Goal: Complete application form: Complete application form

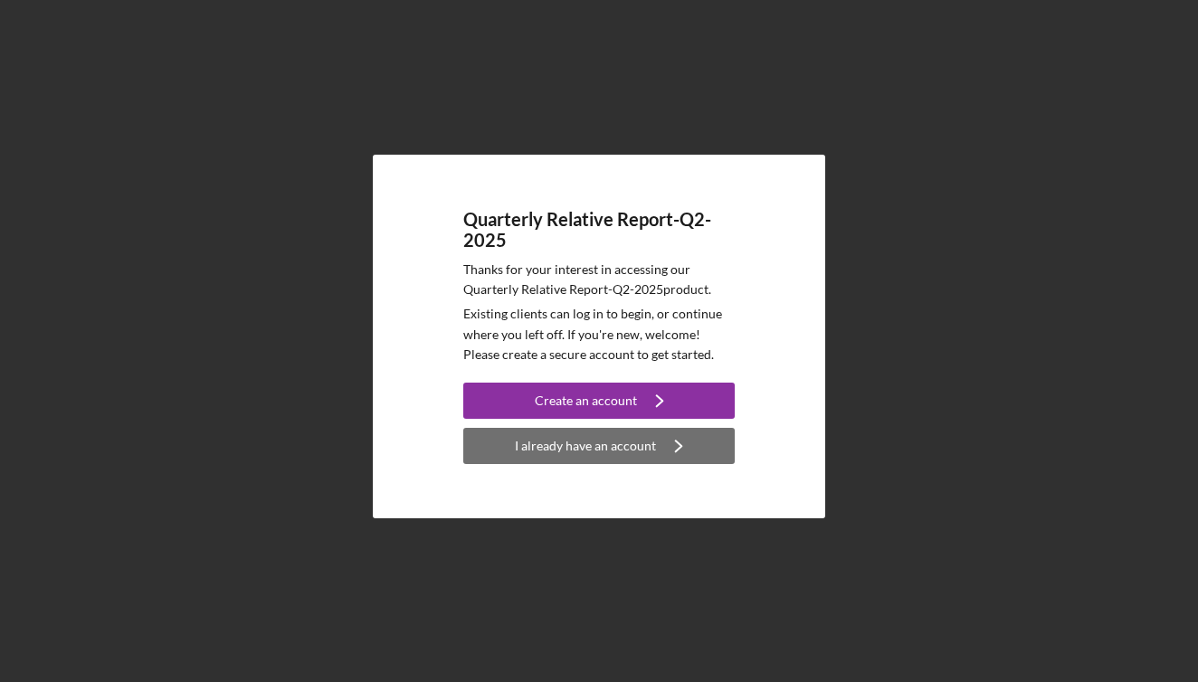
click at [575, 443] on div "I already have an account" at bounding box center [585, 446] width 141 height 36
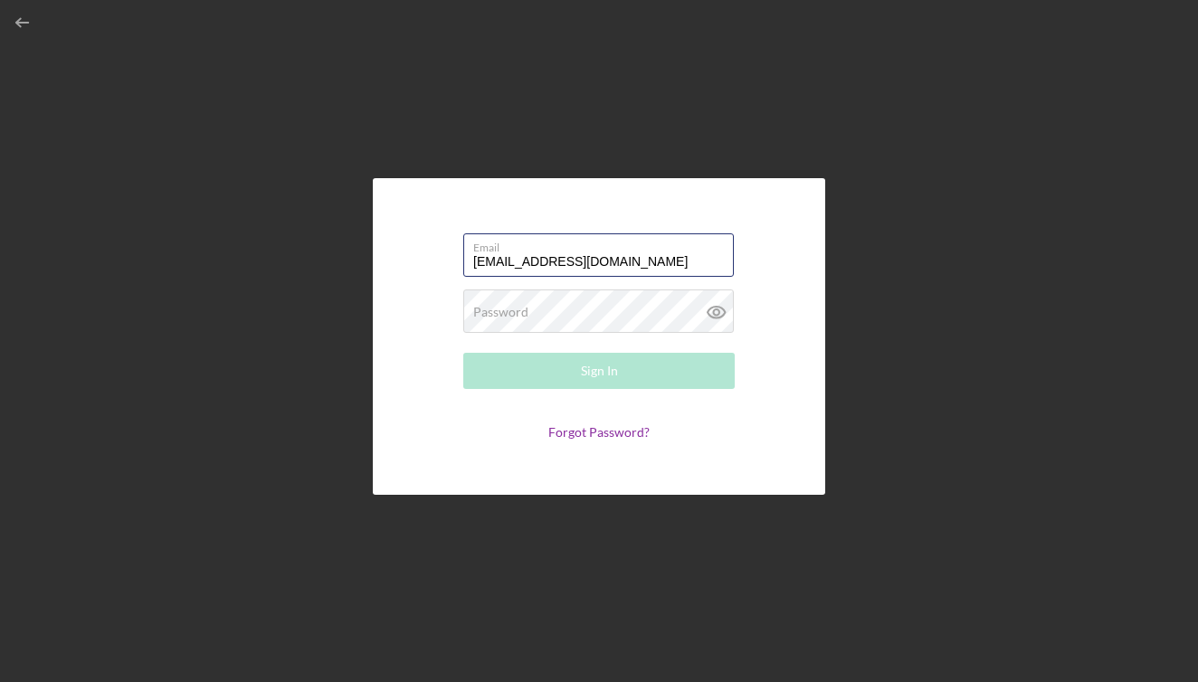
type input "[EMAIL_ADDRESS][DOMAIN_NAME]"
click at [599, 371] on button "Sign In" at bounding box center [598, 371] width 271 height 36
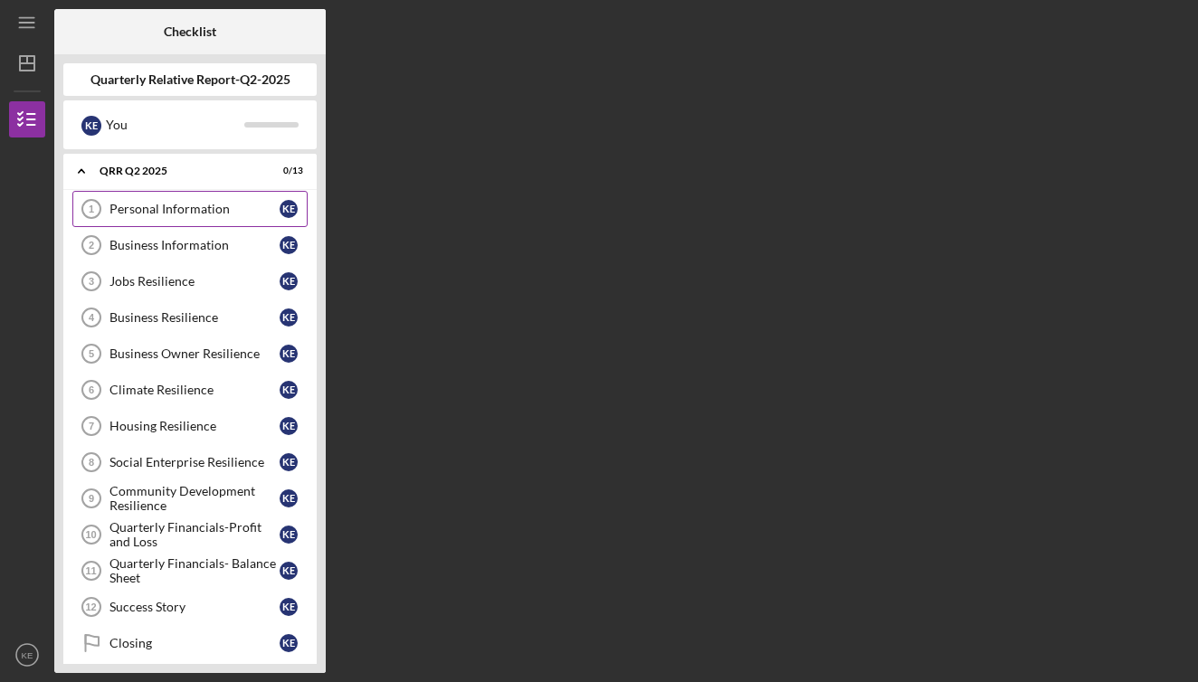
click at [150, 206] on div "Personal Information" at bounding box center [194, 209] width 170 height 14
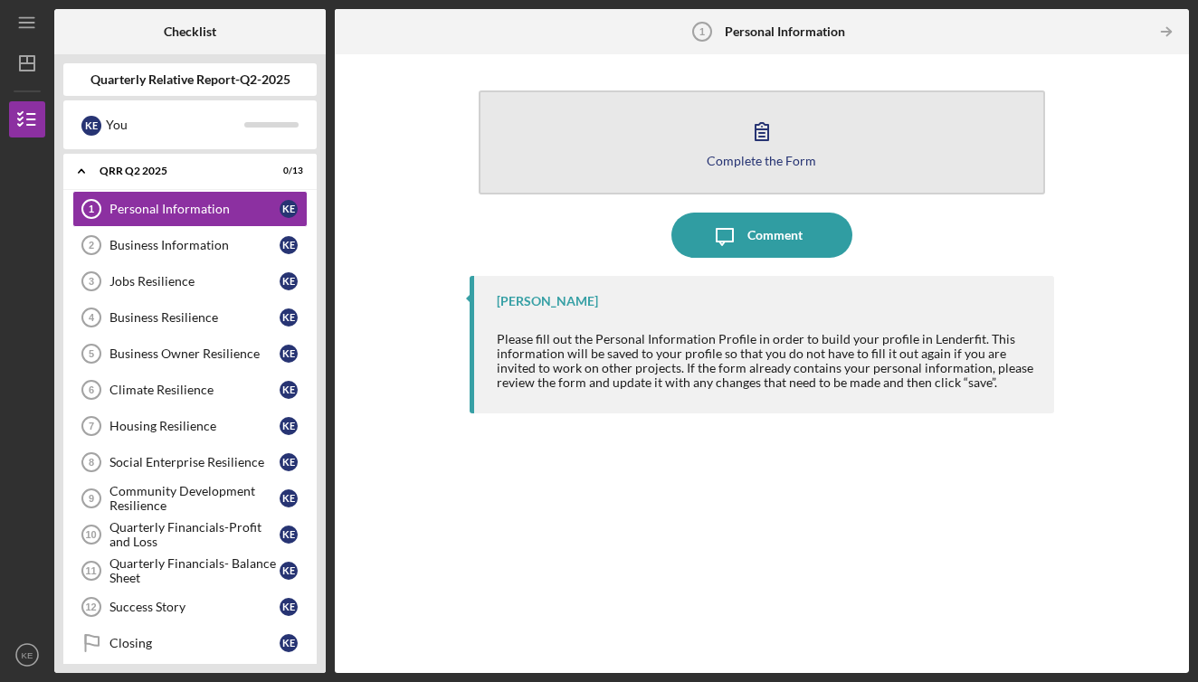
click at [761, 137] on icon "button" at bounding box center [761, 131] width 13 height 17
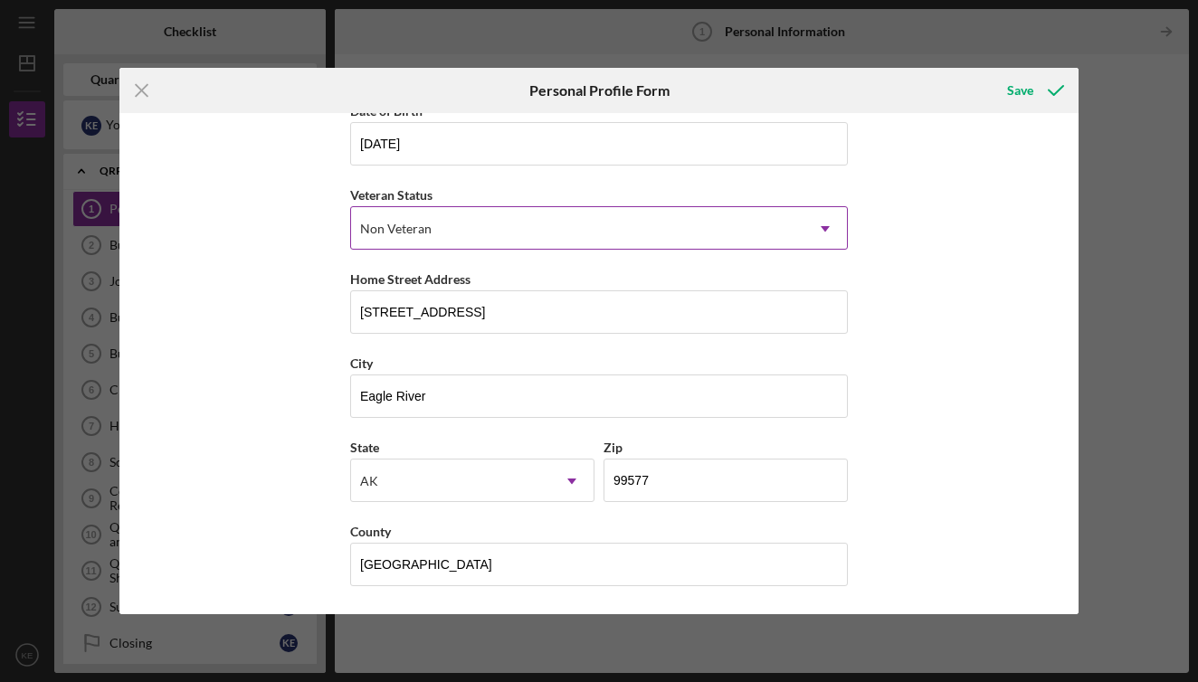
scroll to position [191, 0]
click at [1023, 83] on div "Save" at bounding box center [1020, 90] width 26 height 36
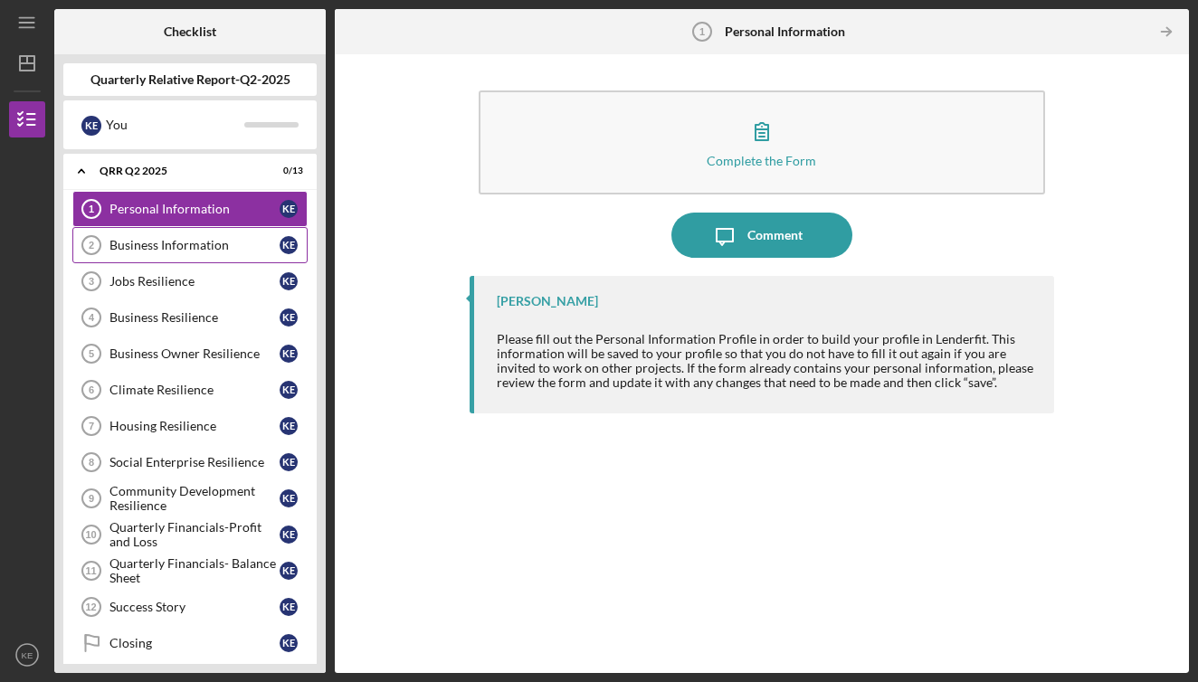
click at [174, 242] on div "Business Information" at bounding box center [194, 245] width 170 height 14
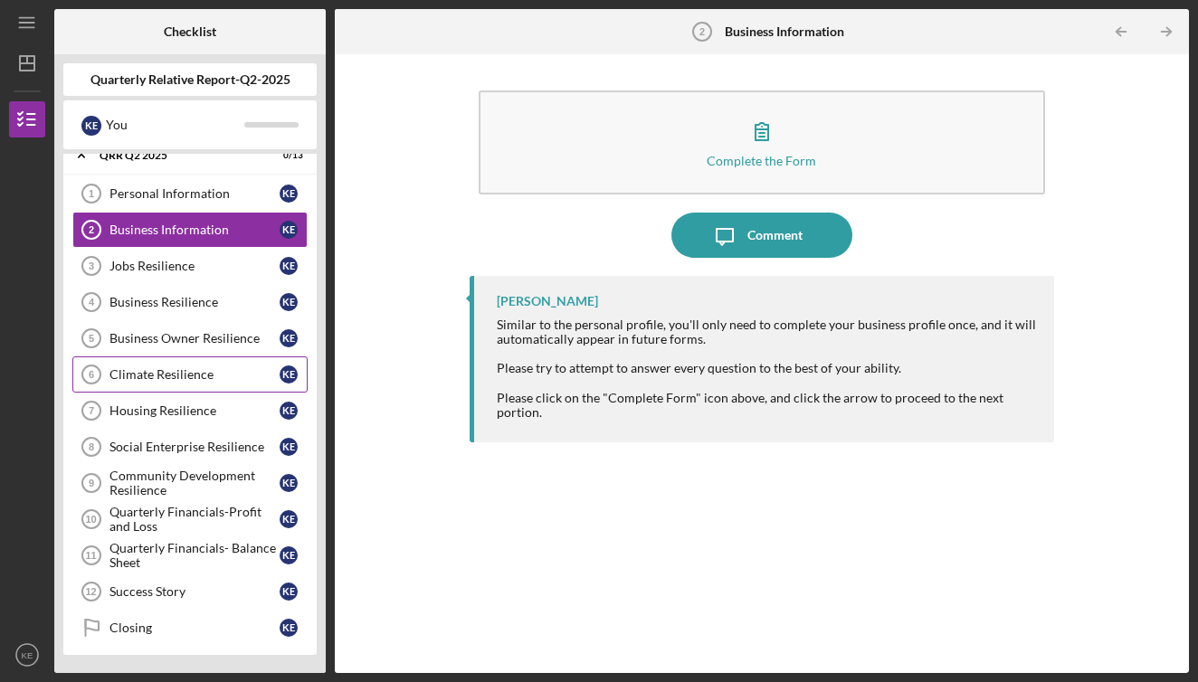
scroll to position [15, 0]
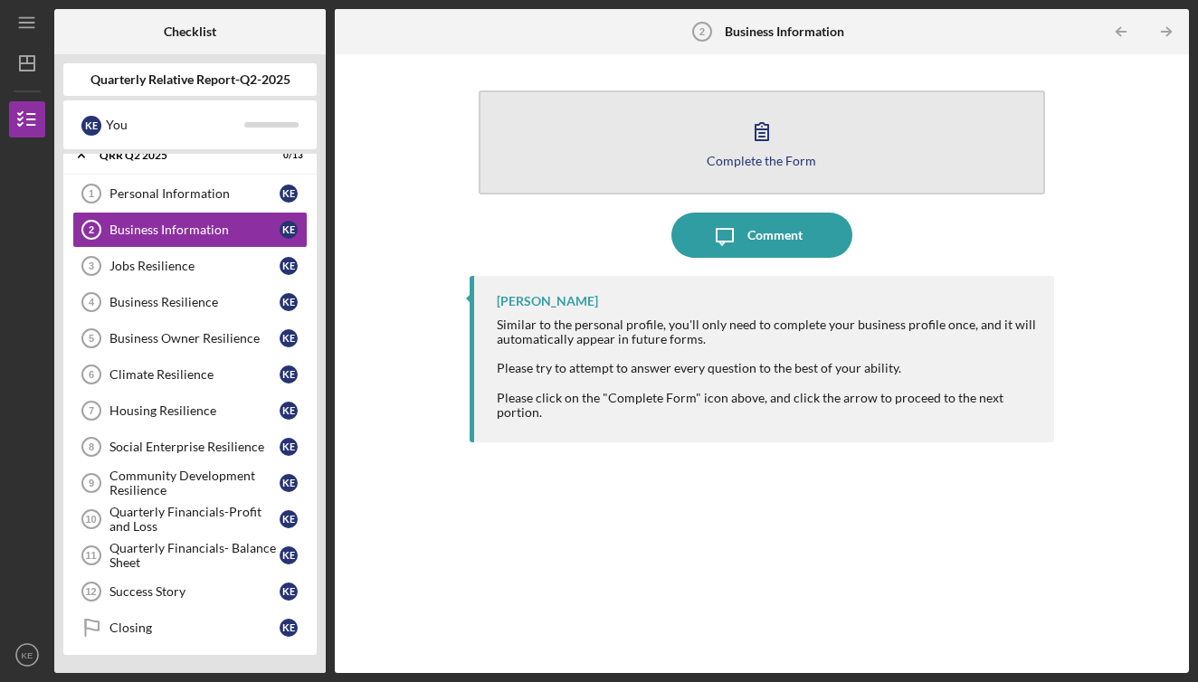
click at [759, 143] on icon "button" at bounding box center [761, 131] width 45 height 45
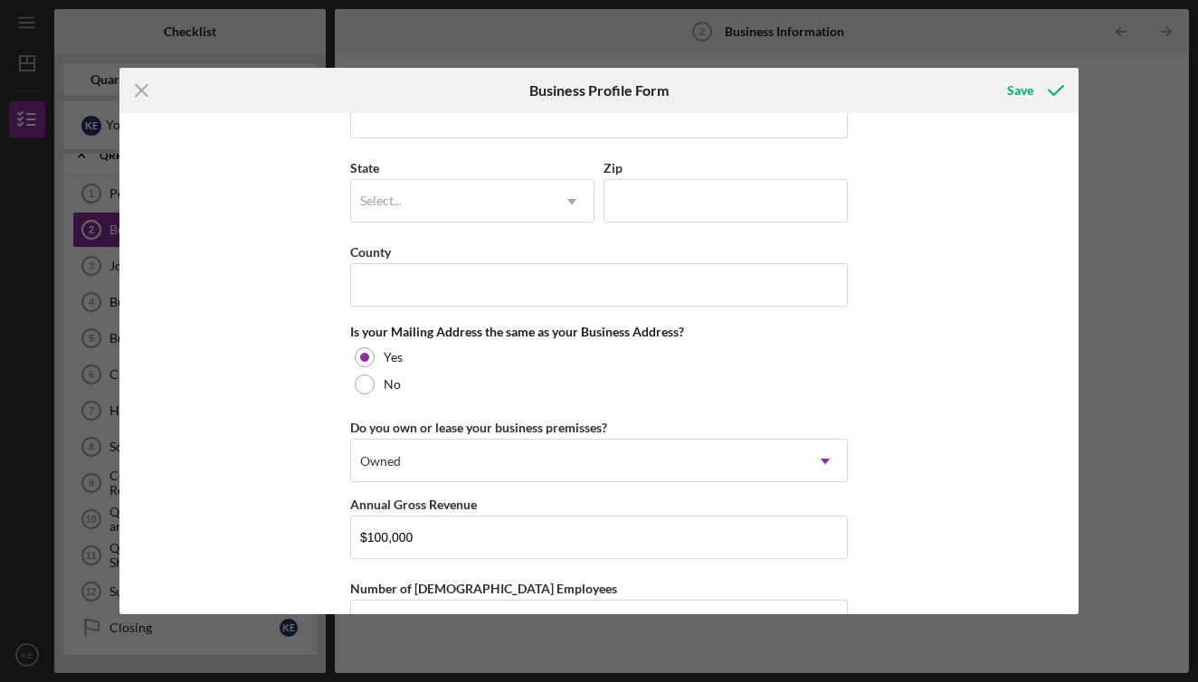
scroll to position [1213, 0]
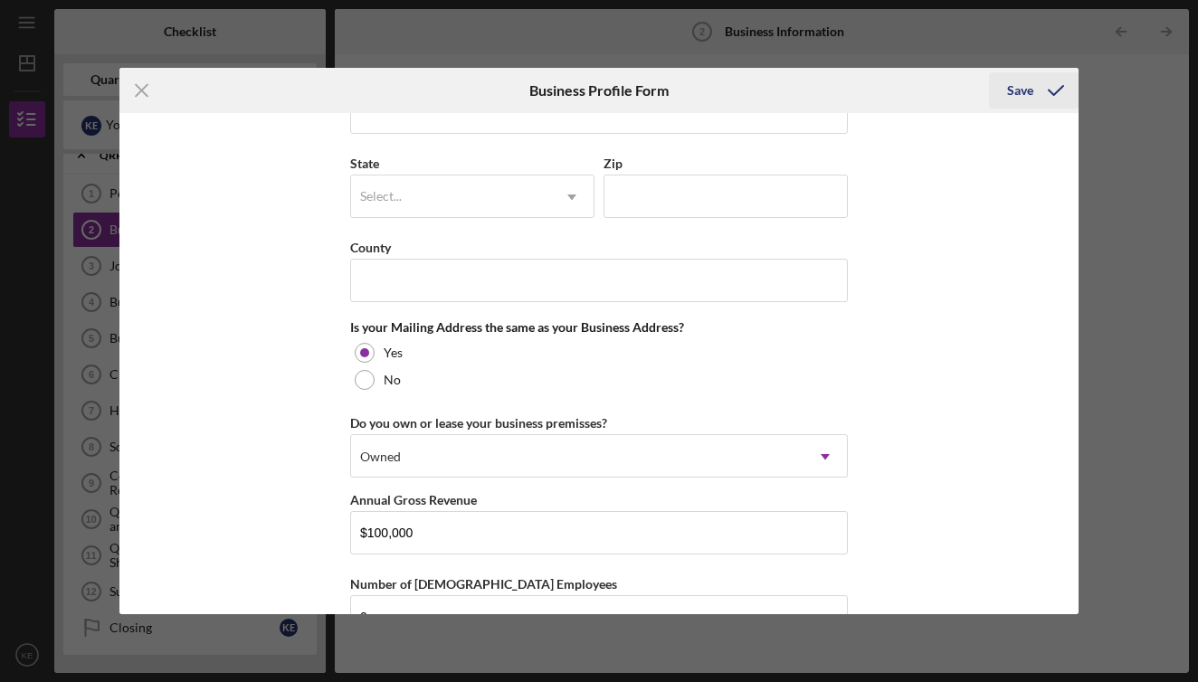
click at [1012, 88] on div "Save" at bounding box center [1020, 90] width 26 height 36
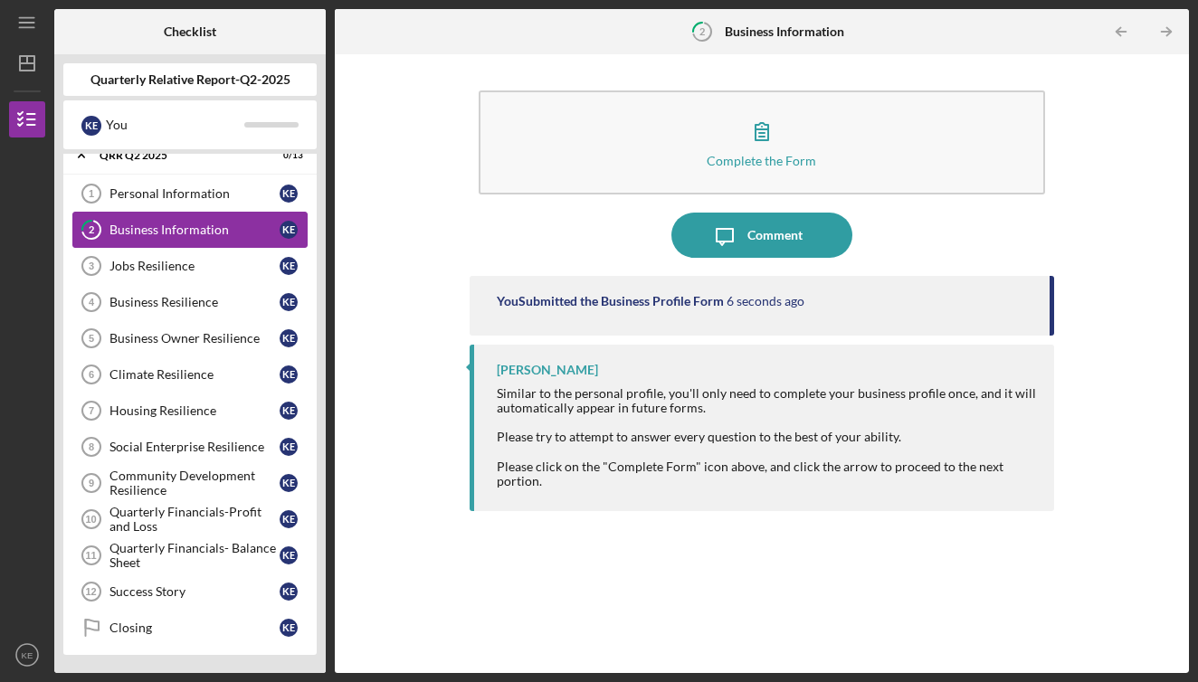
click at [179, 222] on link "2 Business Information K E" at bounding box center [189, 230] width 235 height 36
click at [173, 226] on div "Business Information" at bounding box center [194, 230] width 170 height 14
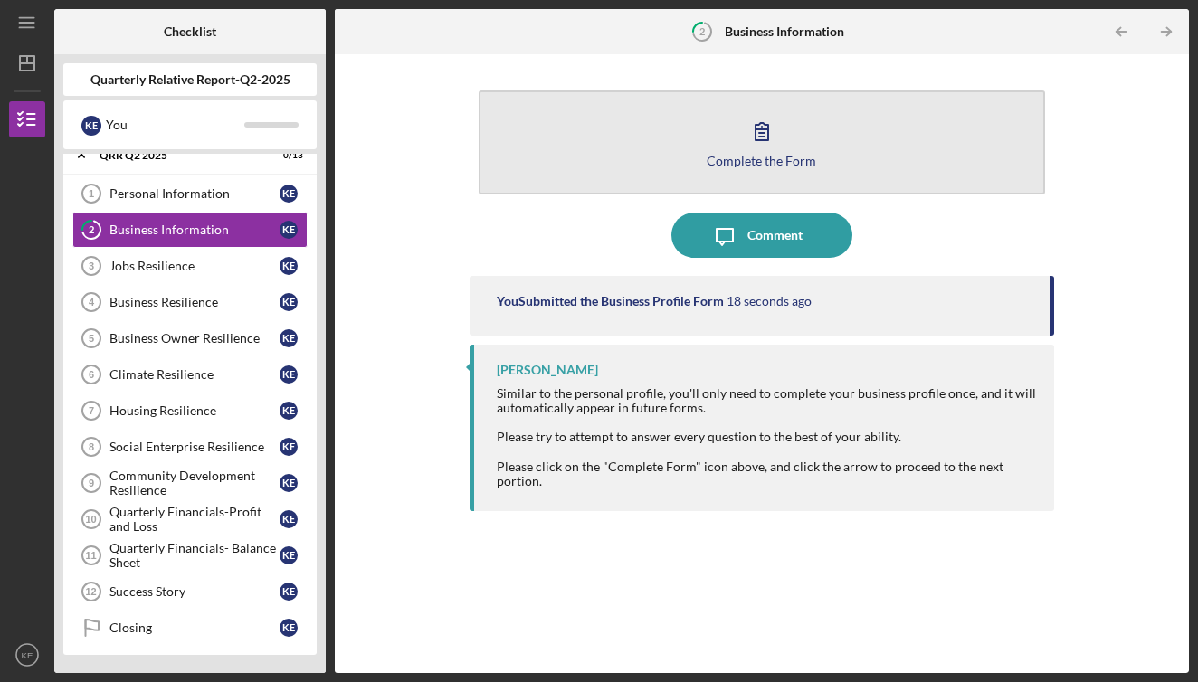
click at [765, 133] on icon "button" at bounding box center [761, 131] width 45 height 45
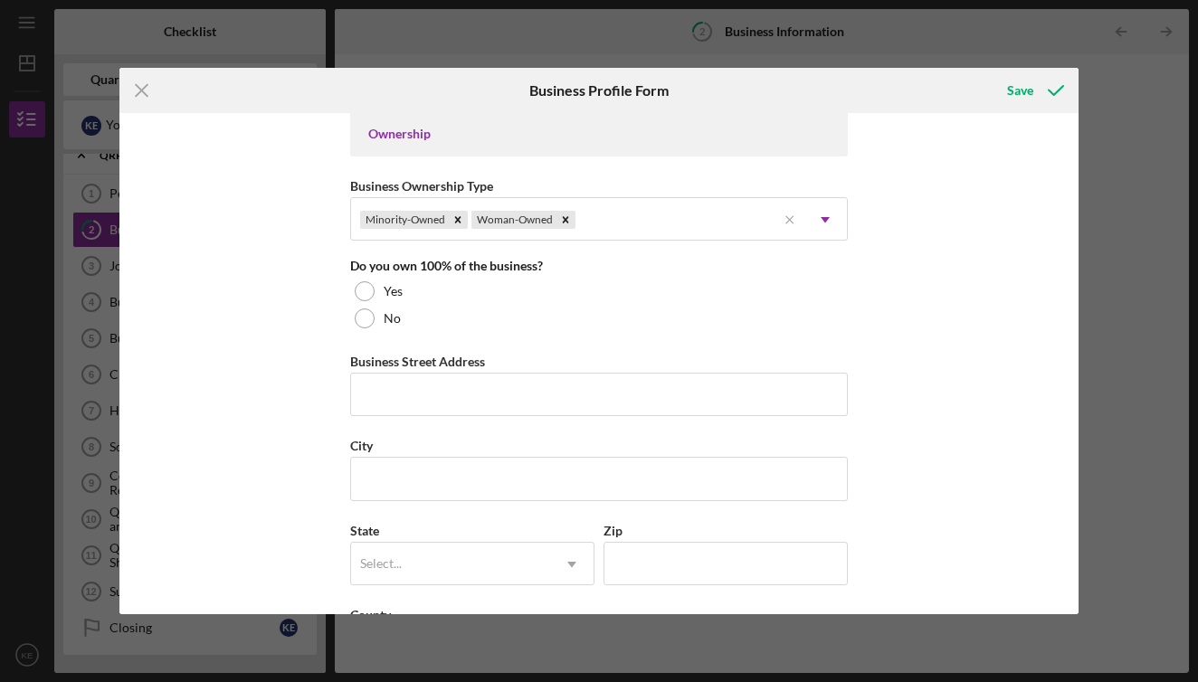
scroll to position [849, 0]
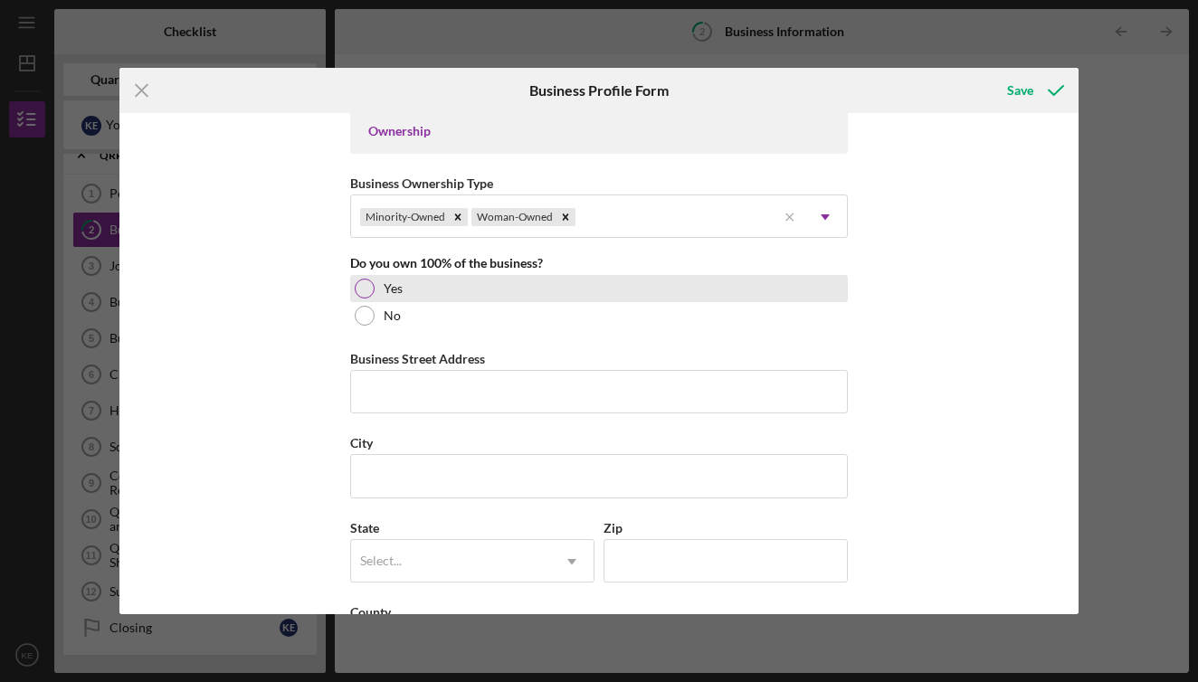
click at [360, 290] on div at bounding box center [365, 289] width 20 height 20
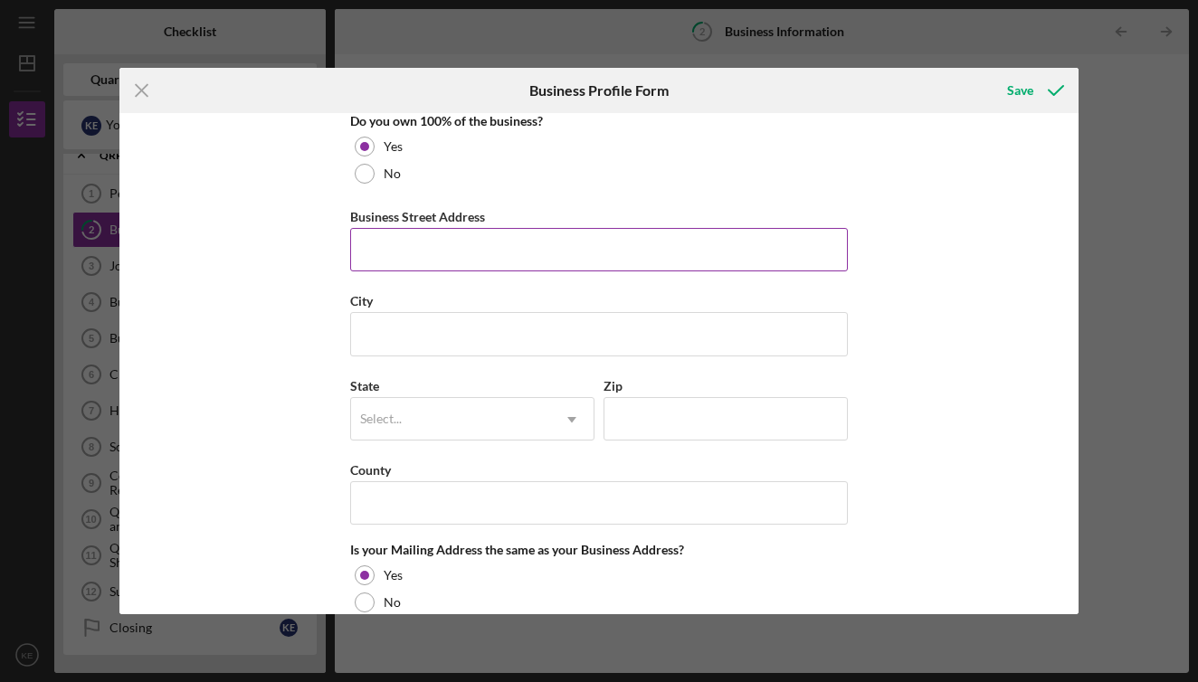
scroll to position [992, 0]
type input "[STREET_ADDRESS]"
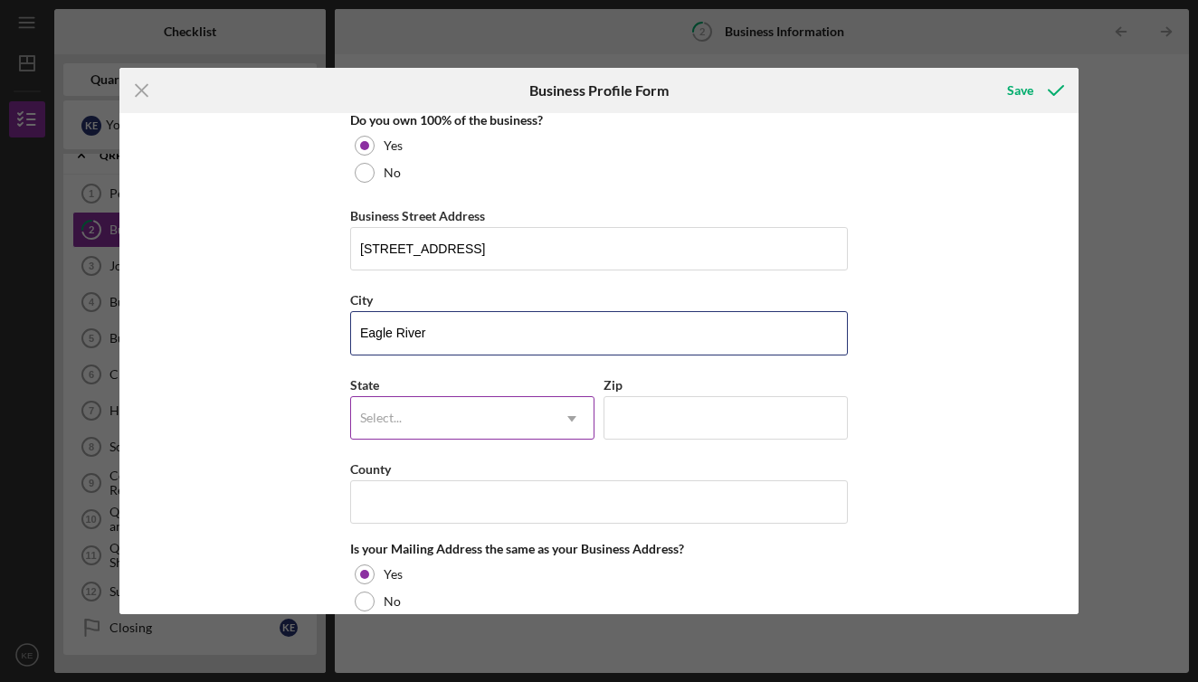
type input "Eagle River"
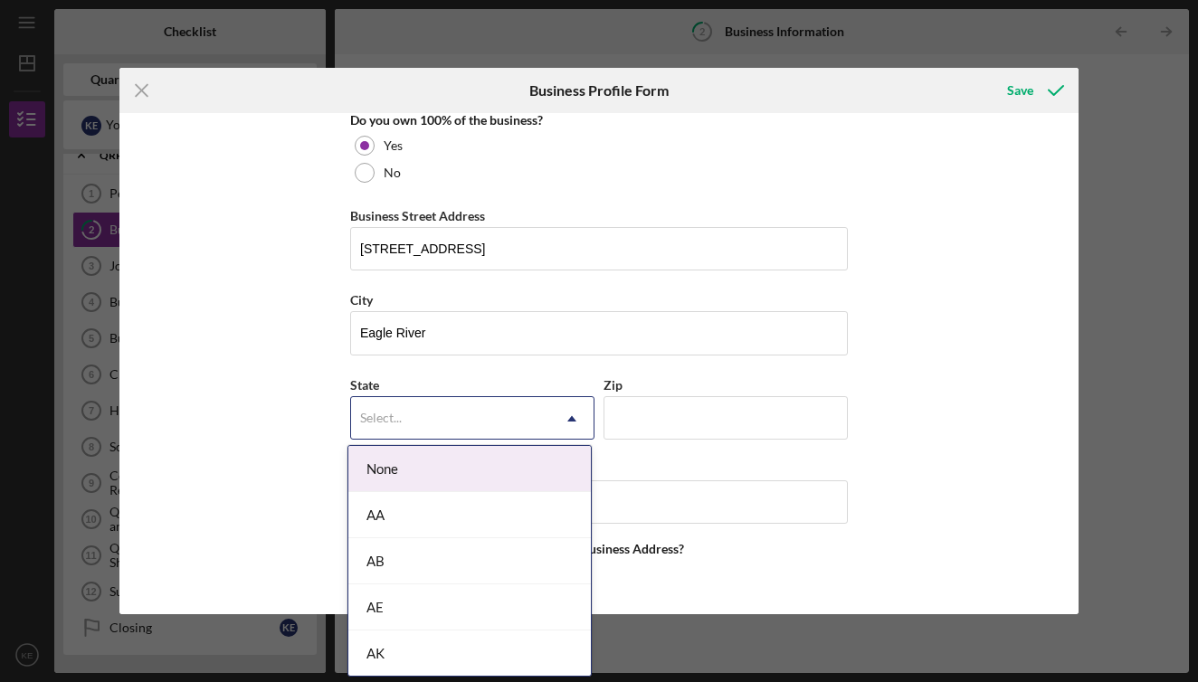
click at [569, 416] on use at bounding box center [571, 417] width 9 height 5
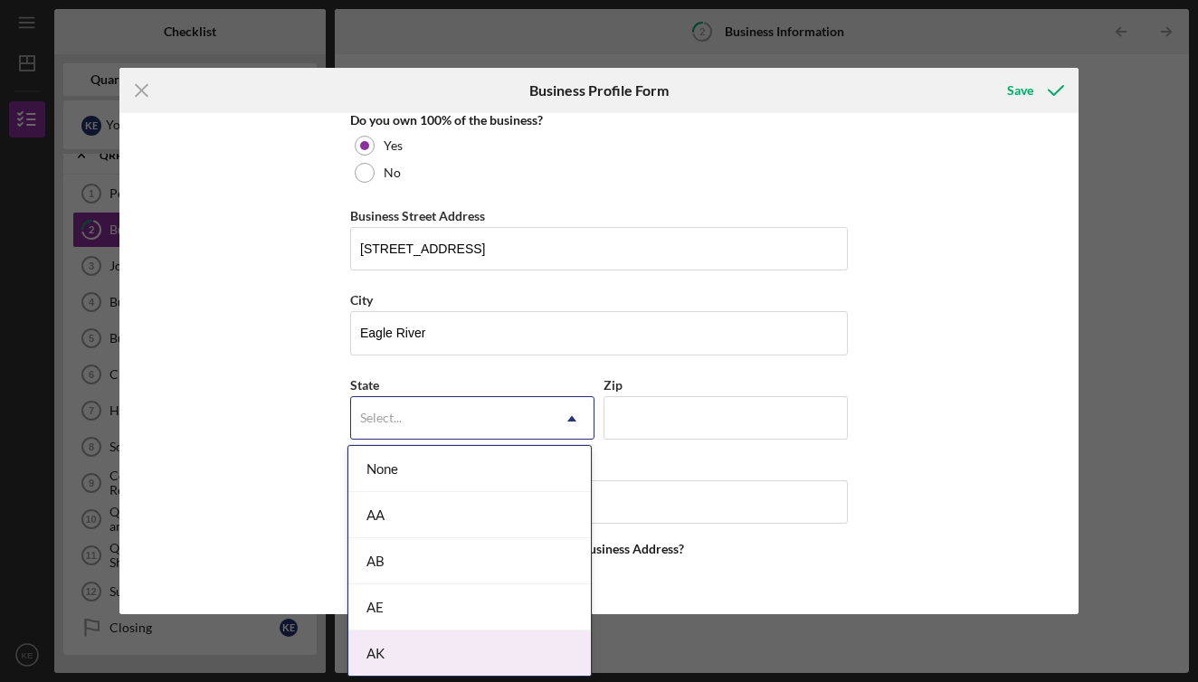
click at [417, 654] on div "AK" at bounding box center [469, 654] width 242 height 46
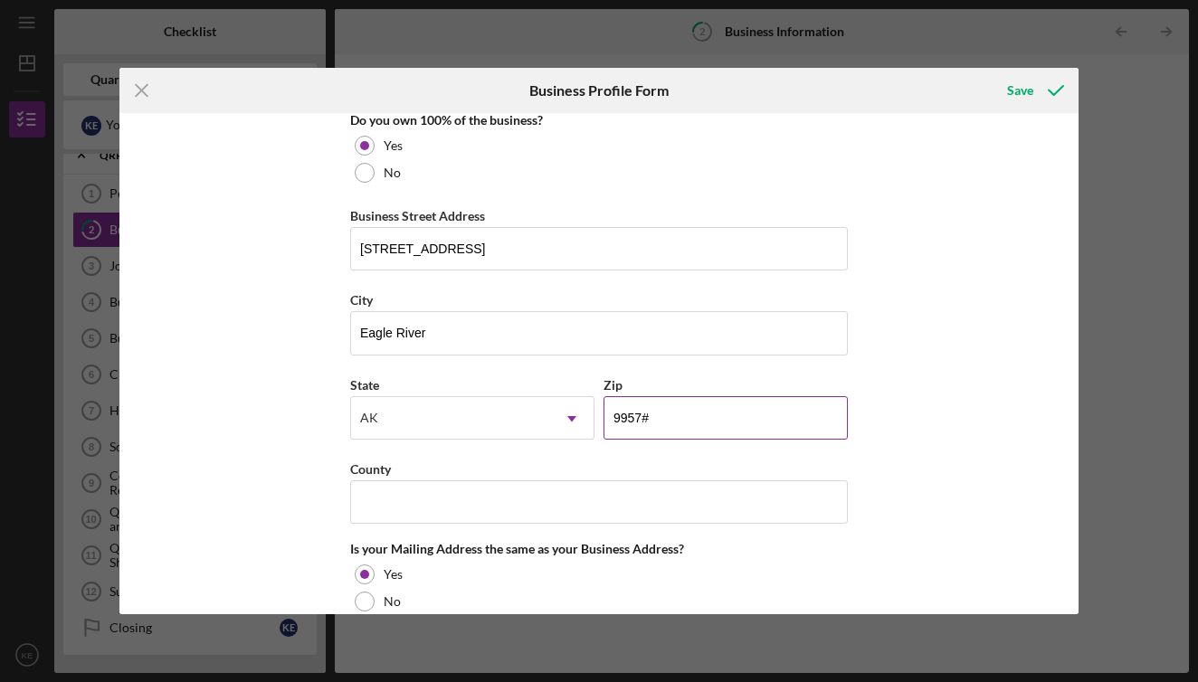
type input "99577"
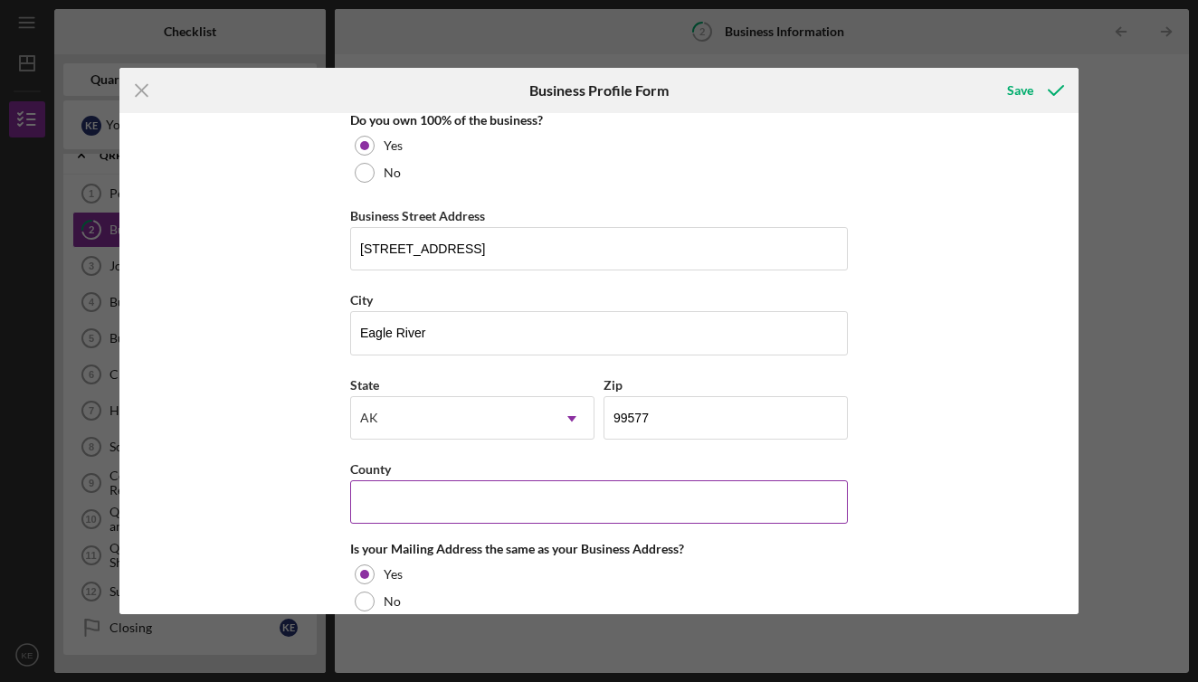
click at [836, 502] on input "County" at bounding box center [599, 501] width 498 height 43
click at [836, 500] on input "County" at bounding box center [599, 501] width 498 height 43
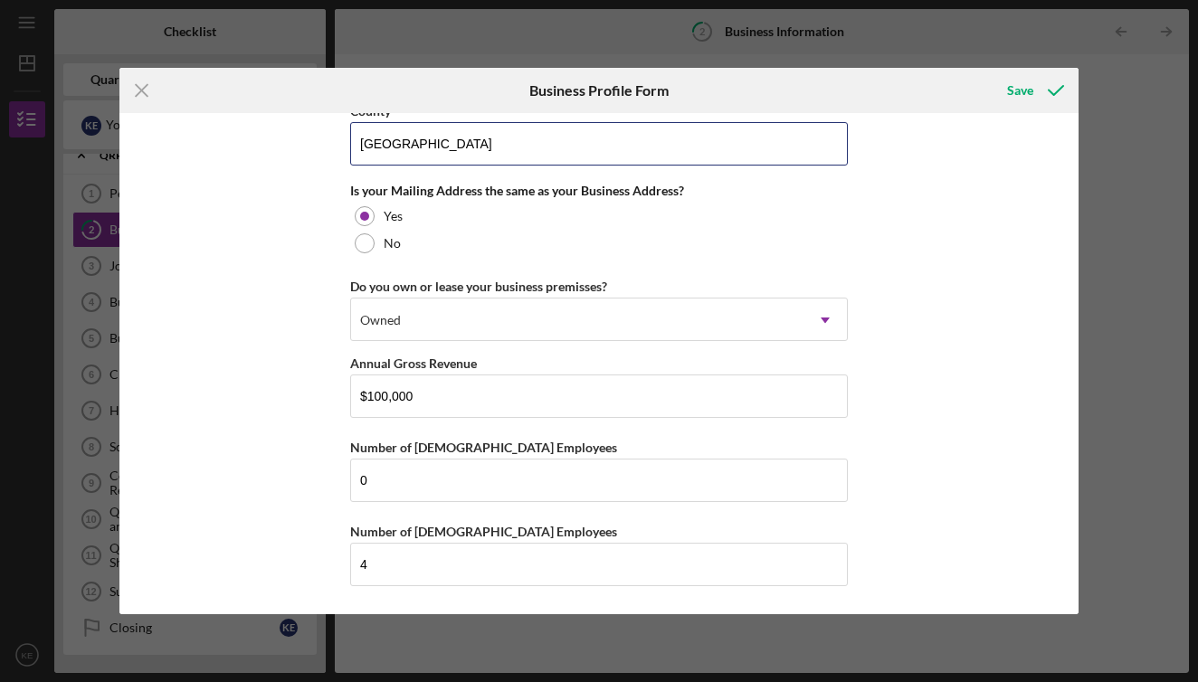
scroll to position [1348, 0]
type input "[GEOGRAPHIC_DATA]"
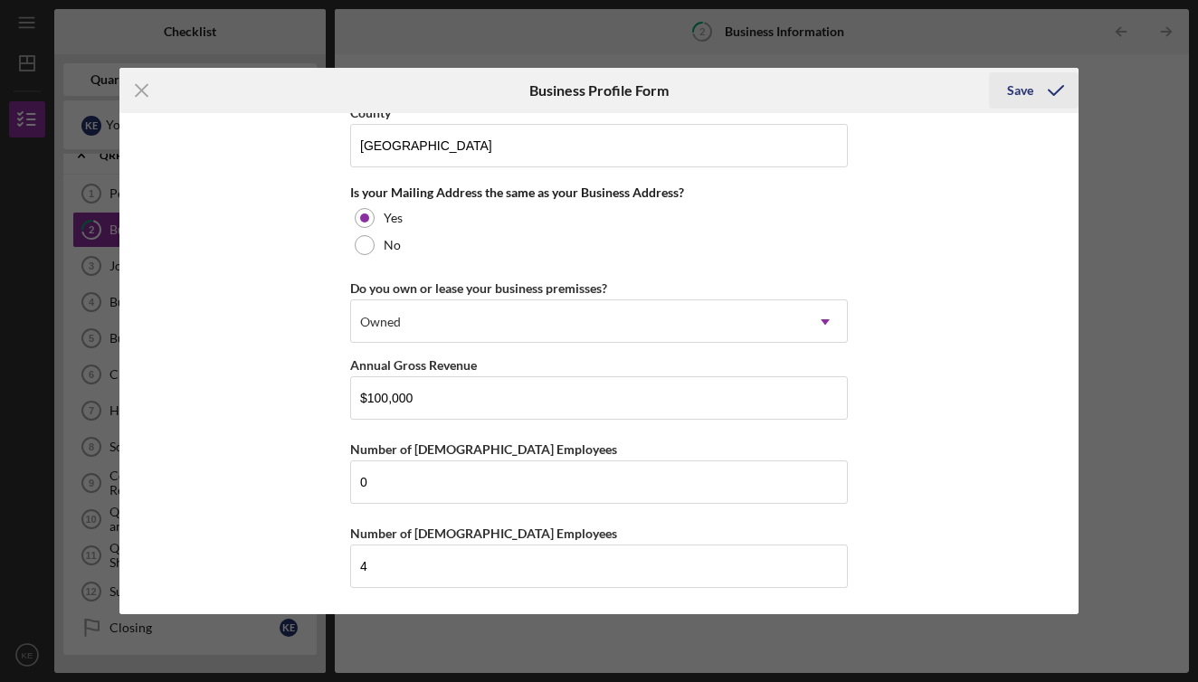
click at [1016, 92] on div "Save" at bounding box center [1020, 90] width 26 height 36
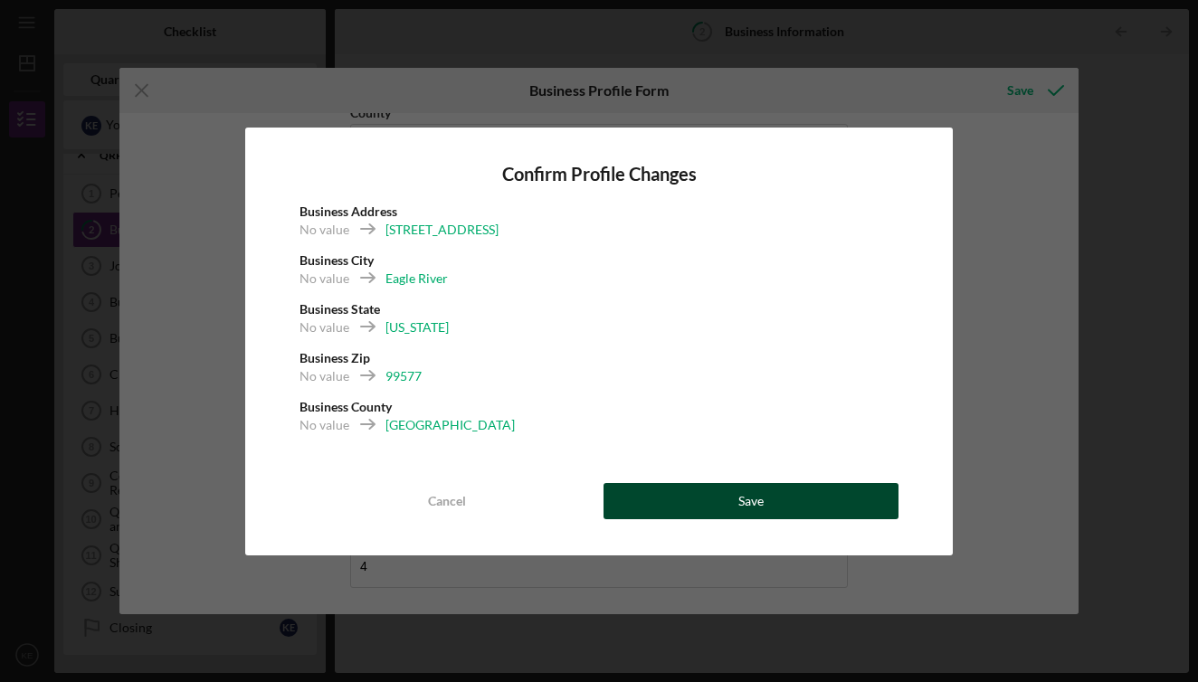
click at [743, 494] on div "Save" at bounding box center [750, 501] width 25 height 36
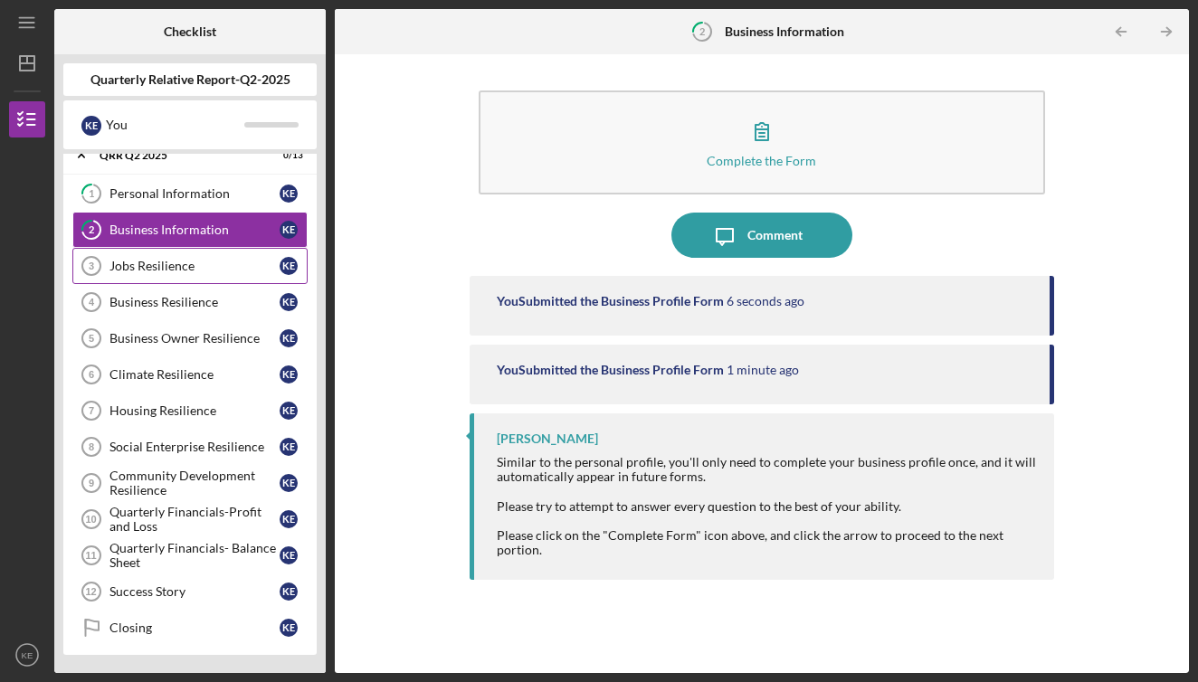
click at [161, 268] on div "Jobs Resilience" at bounding box center [194, 266] width 170 height 14
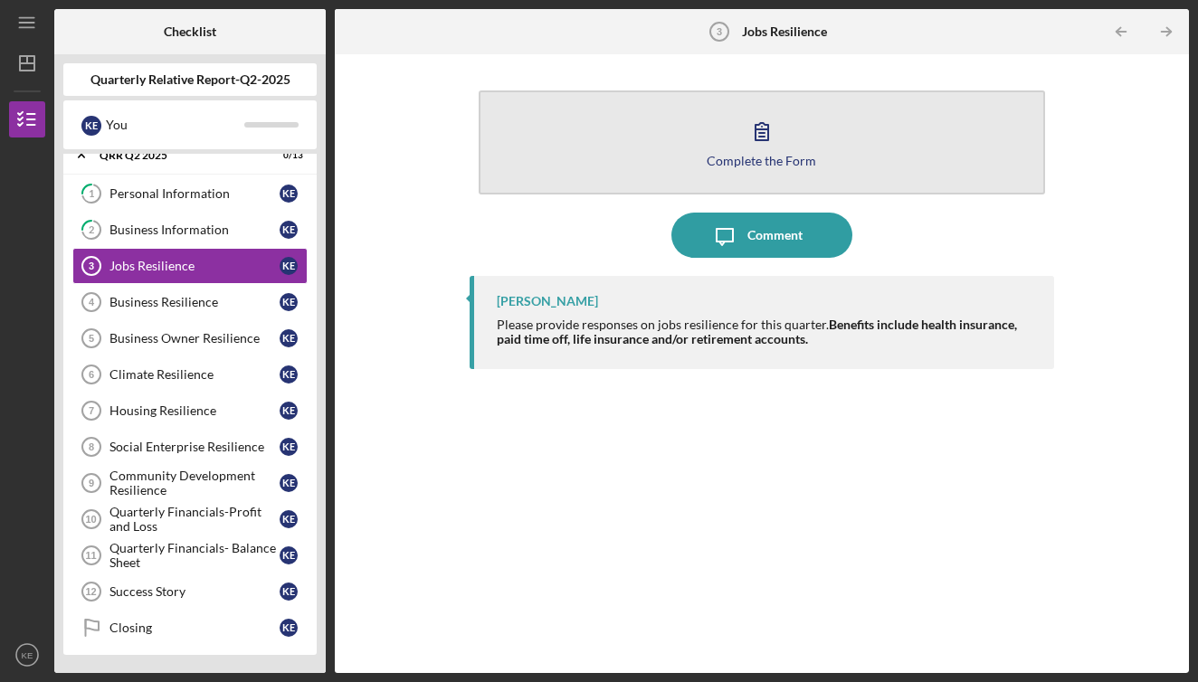
click at [764, 138] on icon "button" at bounding box center [761, 131] width 45 height 45
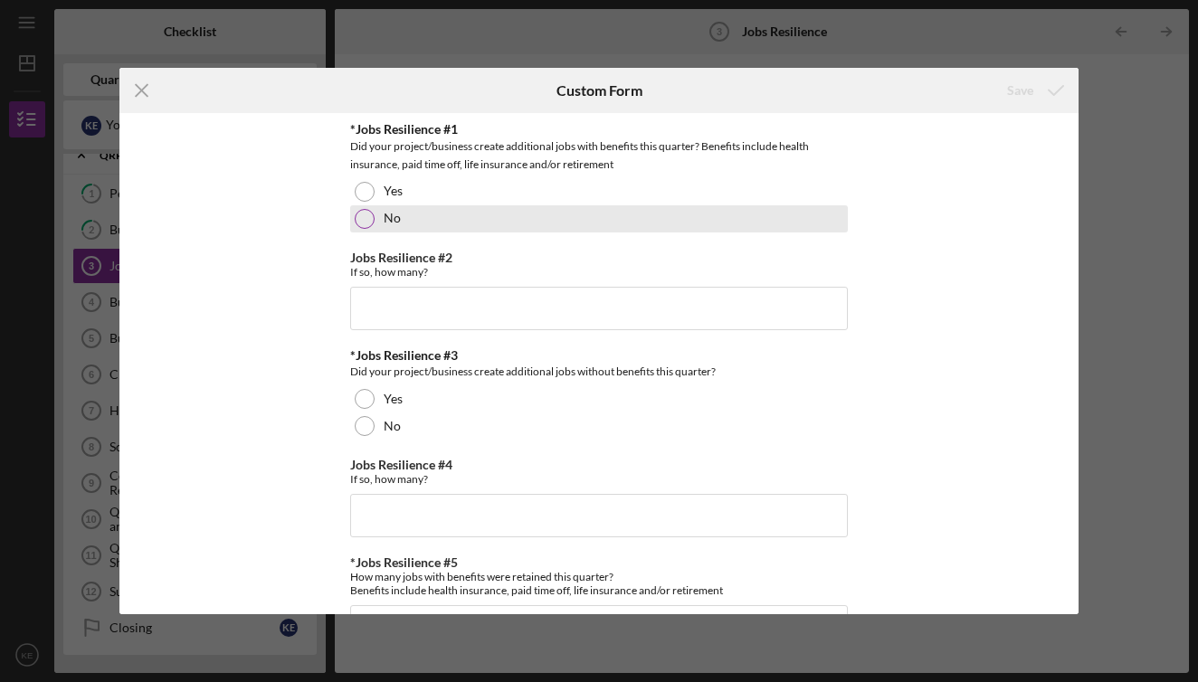
click at [358, 214] on div at bounding box center [365, 219] width 20 height 20
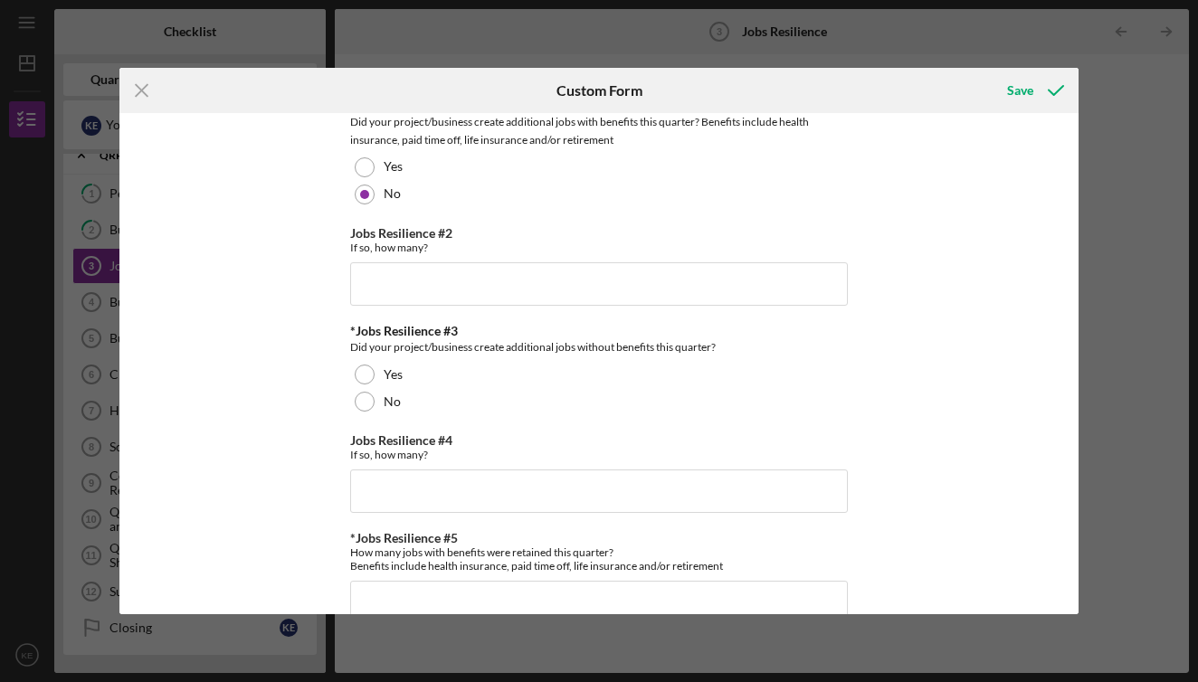
scroll to position [35, 0]
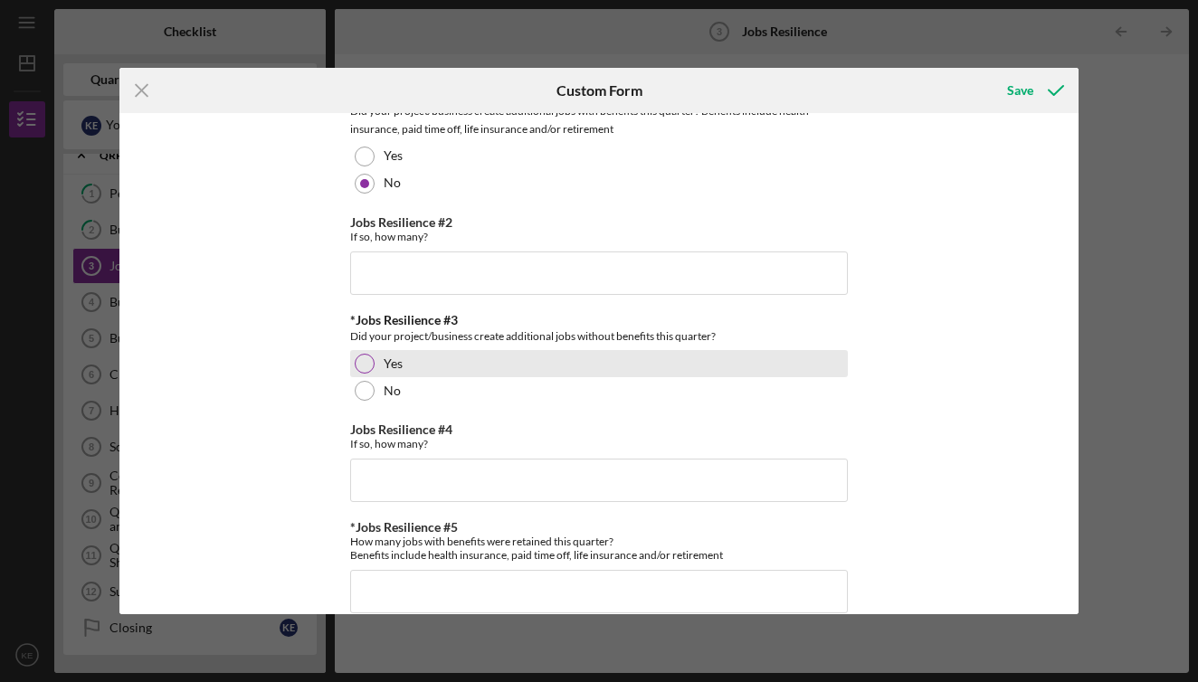
click at [366, 364] on div at bounding box center [365, 364] width 20 height 20
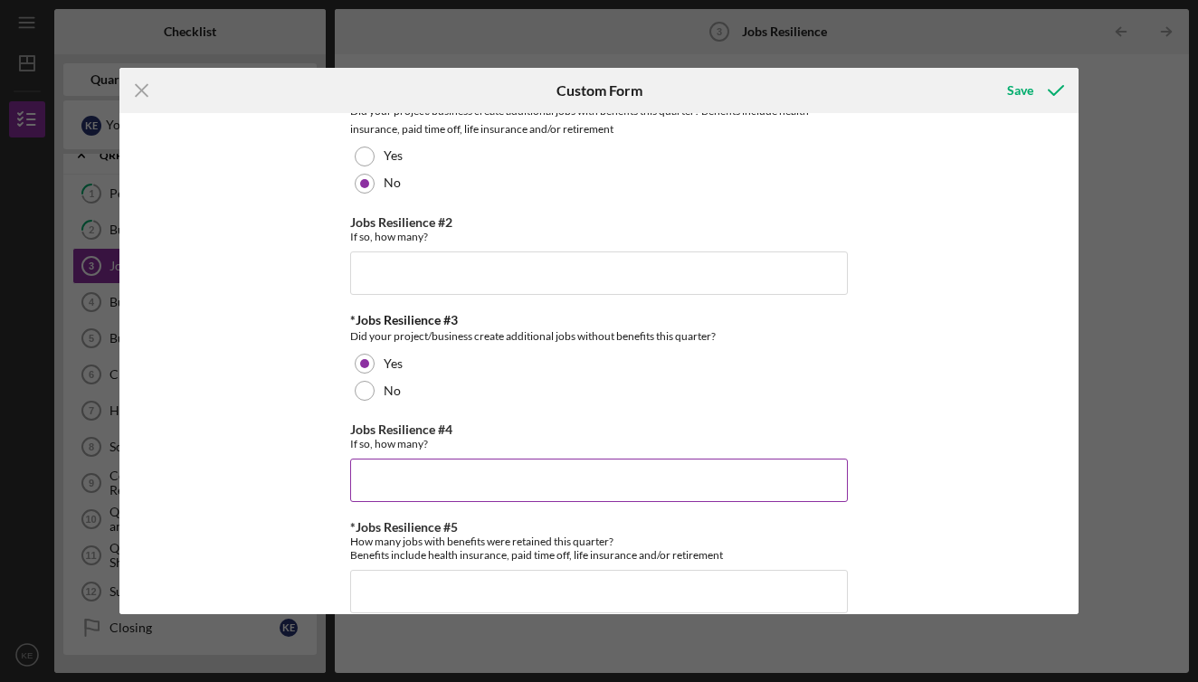
click at [394, 484] on input "Jobs Resilience #4" at bounding box center [599, 480] width 498 height 43
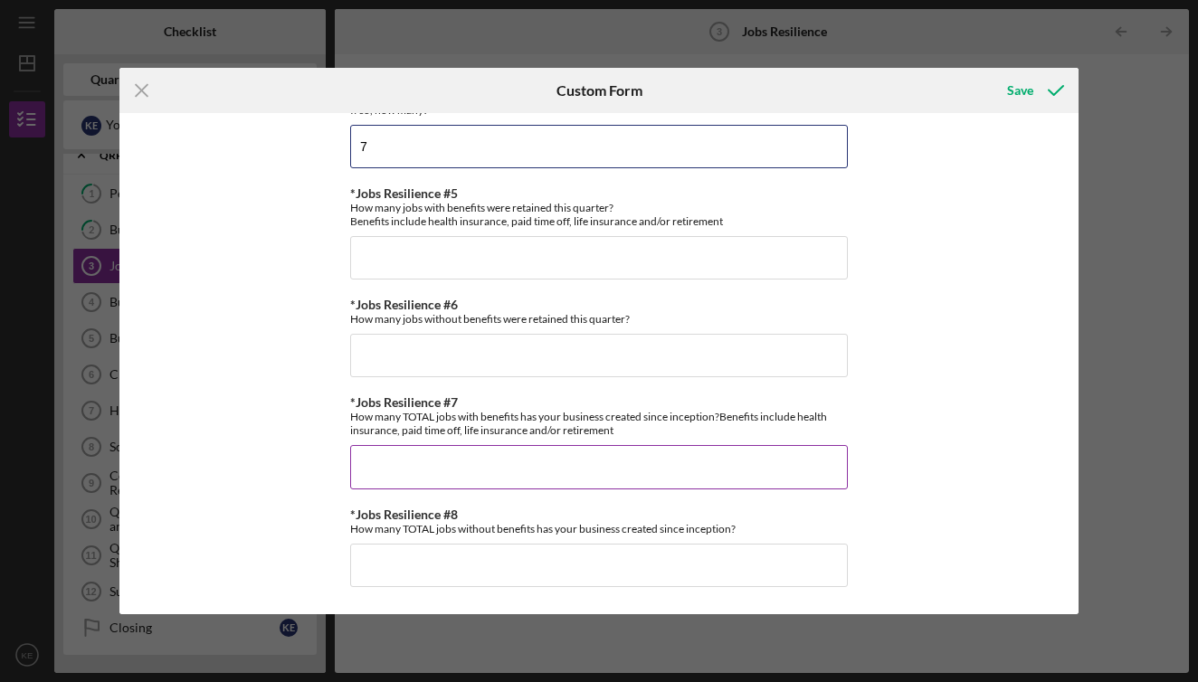
scroll to position [368, 0]
type input "7"
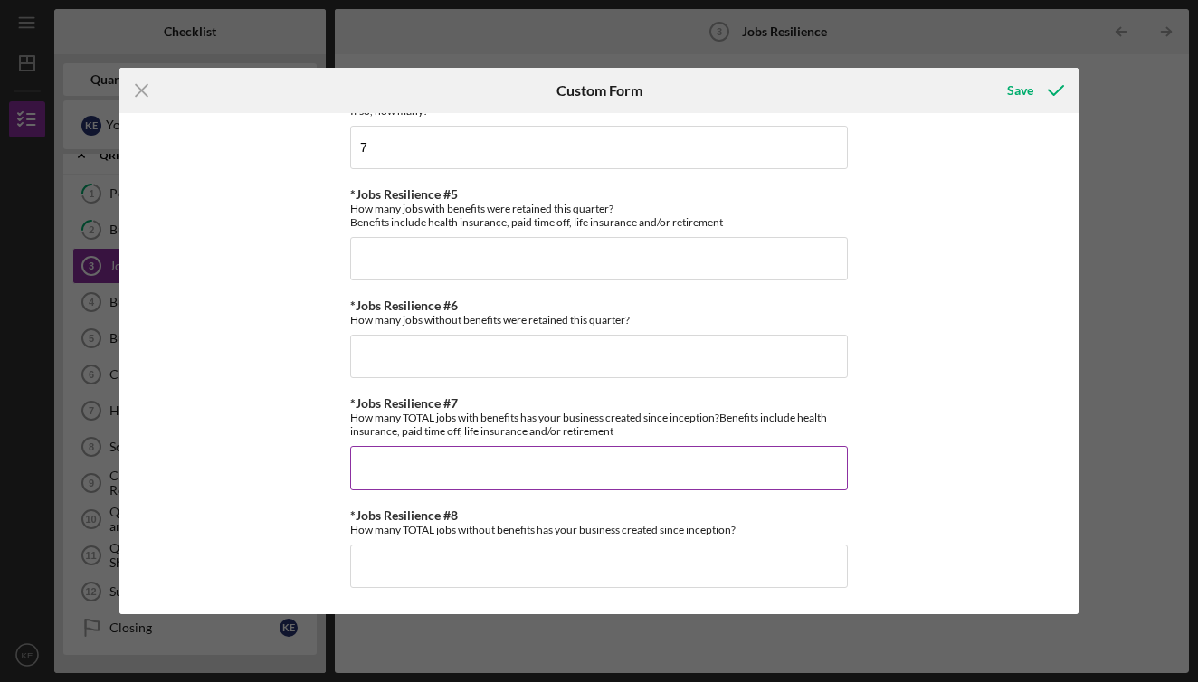
click at [409, 471] on input "*Jobs Resilience #7" at bounding box center [599, 467] width 498 height 43
type input "0"
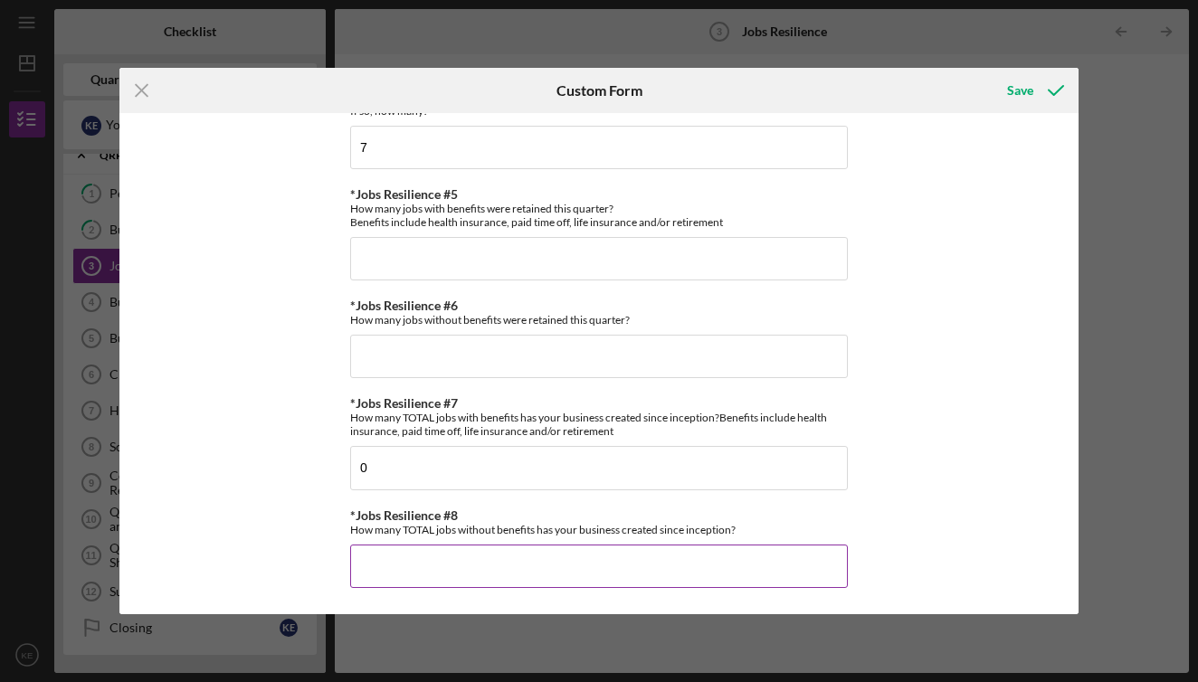
click at [405, 564] on input "*Jobs Resilience #8" at bounding box center [599, 566] width 498 height 43
type input "7"
click at [1018, 85] on div "Save" at bounding box center [1020, 90] width 26 height 36
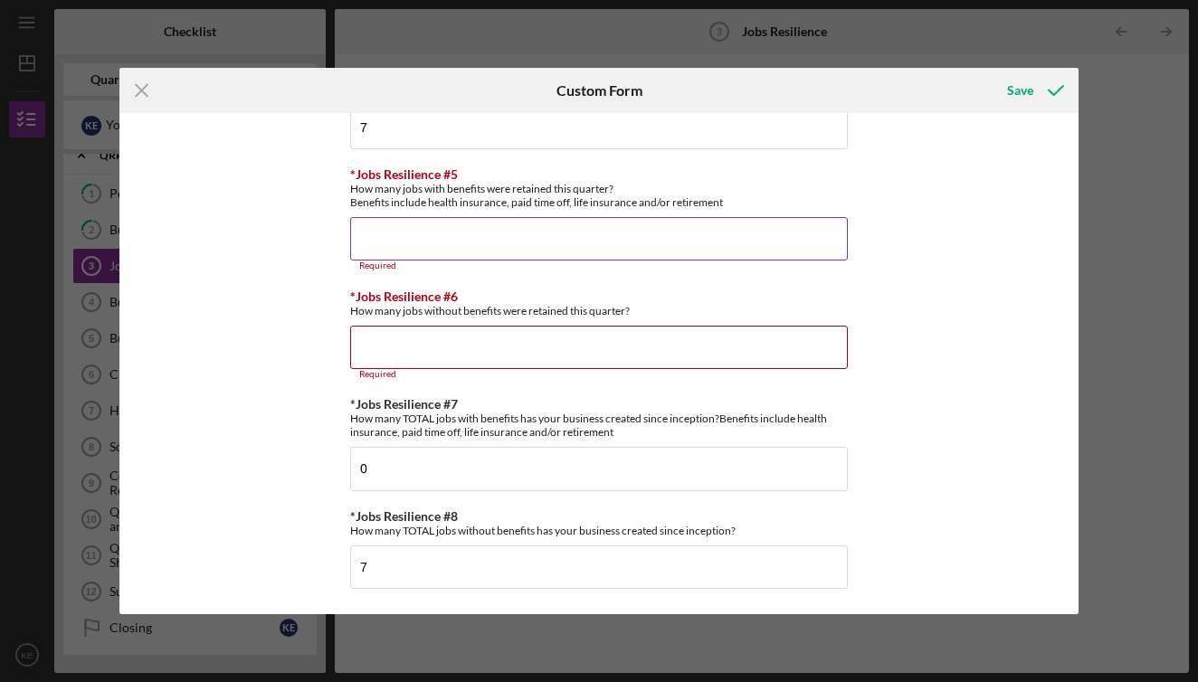
click at [374, 240] on input "*Jobs Resilience #5" at bounding box center [599, 238] width 498 height 43
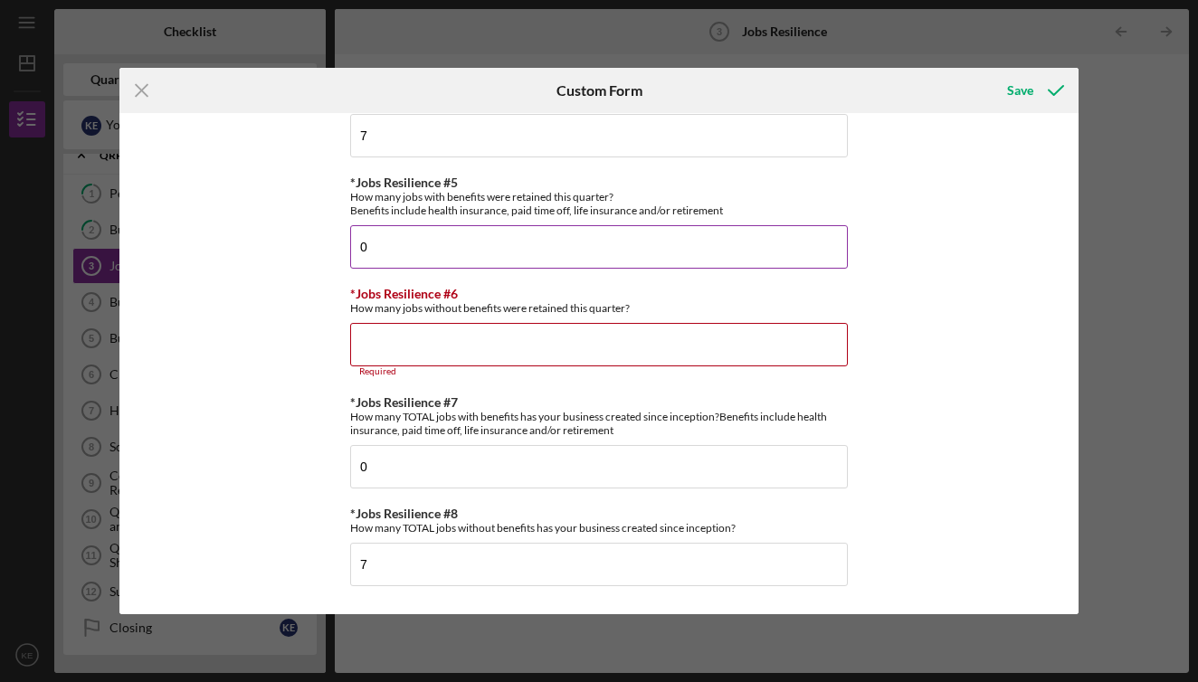
scroll to position [378, 0]
type input "0"
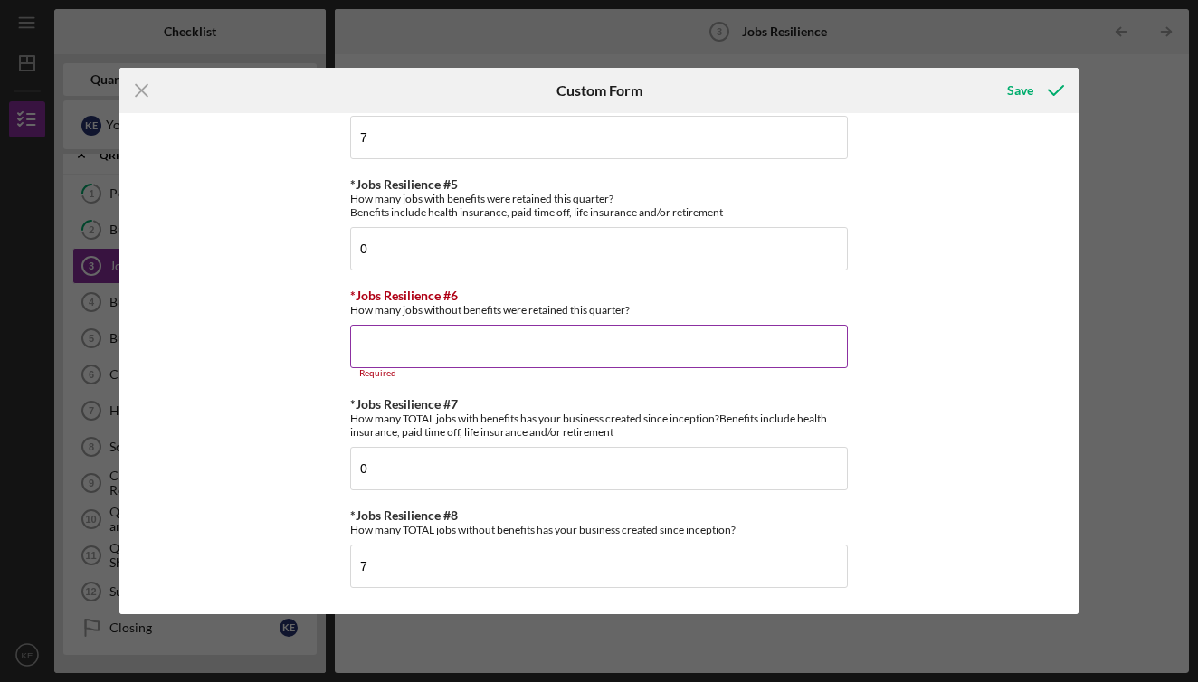
click at [383, 356] on input "*Jobs Resilience #6" at bounding box center [599, 346] width 498 height 43
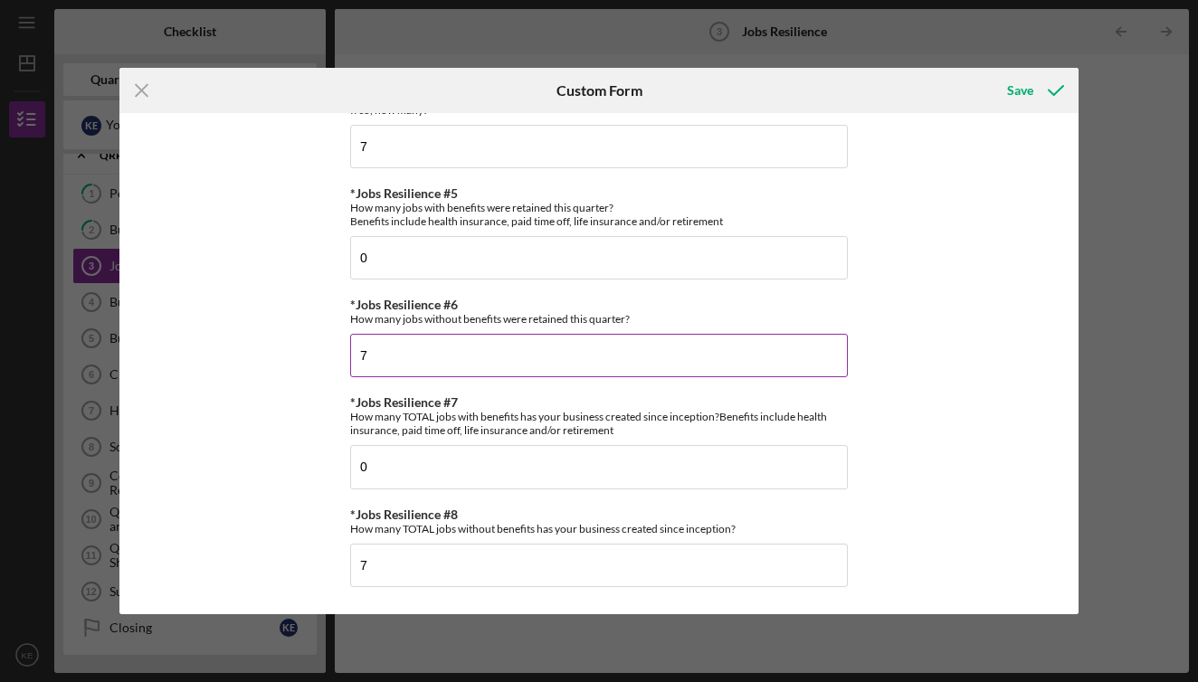
scroll to position [368, 0]
type input "7"
click at [1019, 87] on div "Save" at bounding box center [1020, 90] width 26 height 36
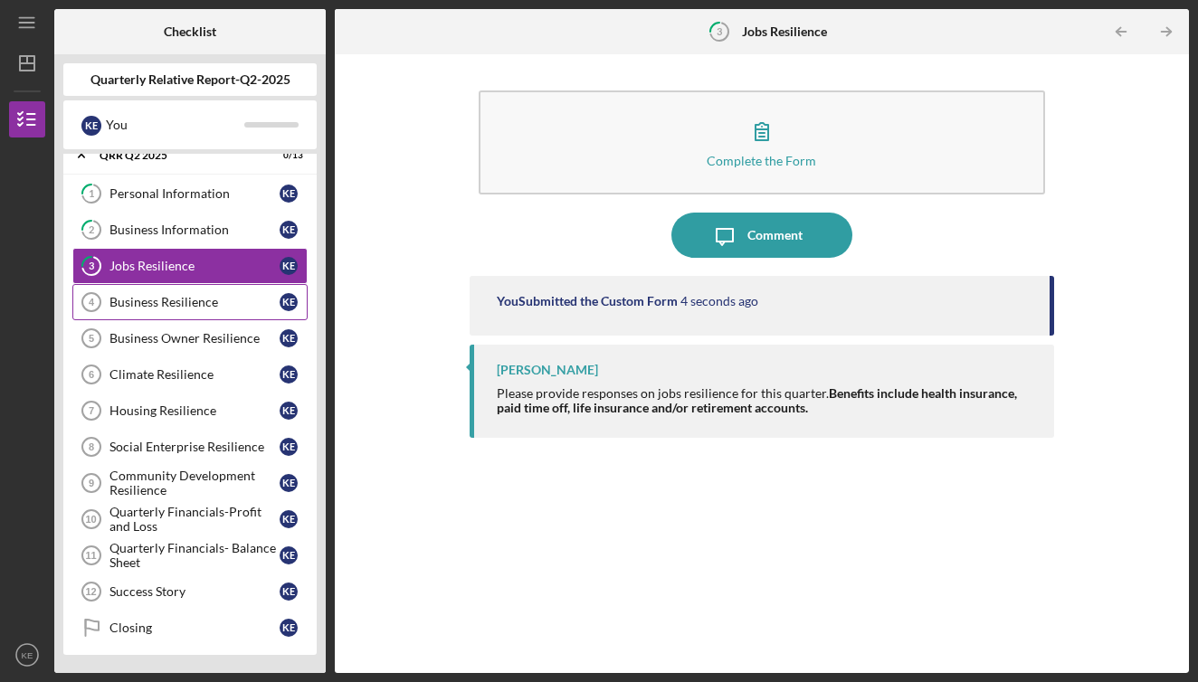
click at [150, 299] on div "Business Resilience" at bounding box center [194, 302] width 170 height 14
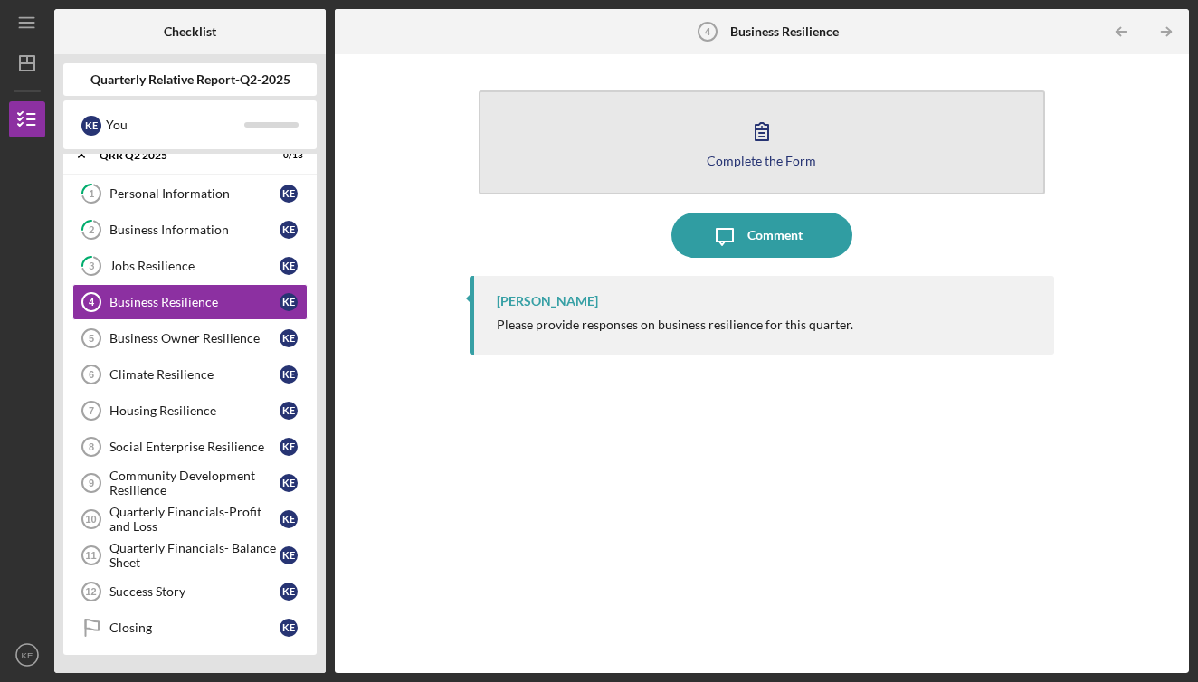
click at [766, 140] on icon "button" at bounding box center [761, 131] width 13 height 17
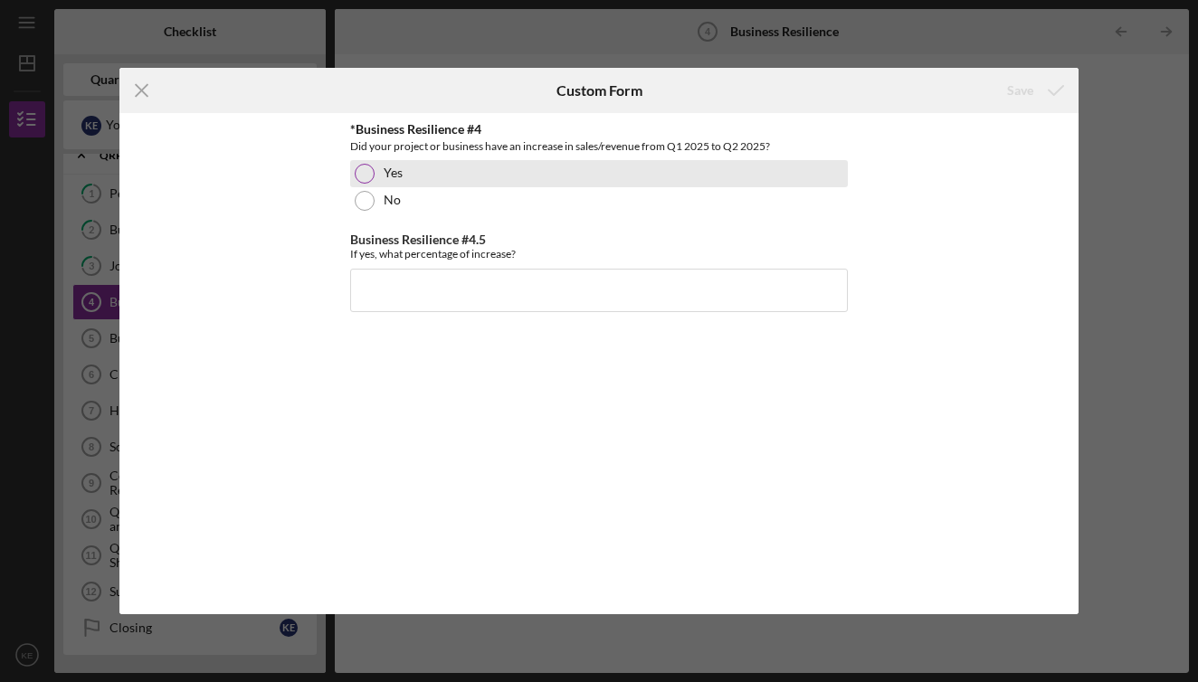
click at [366, 171] on div at bounding box center [365, 174] width 20 height 20
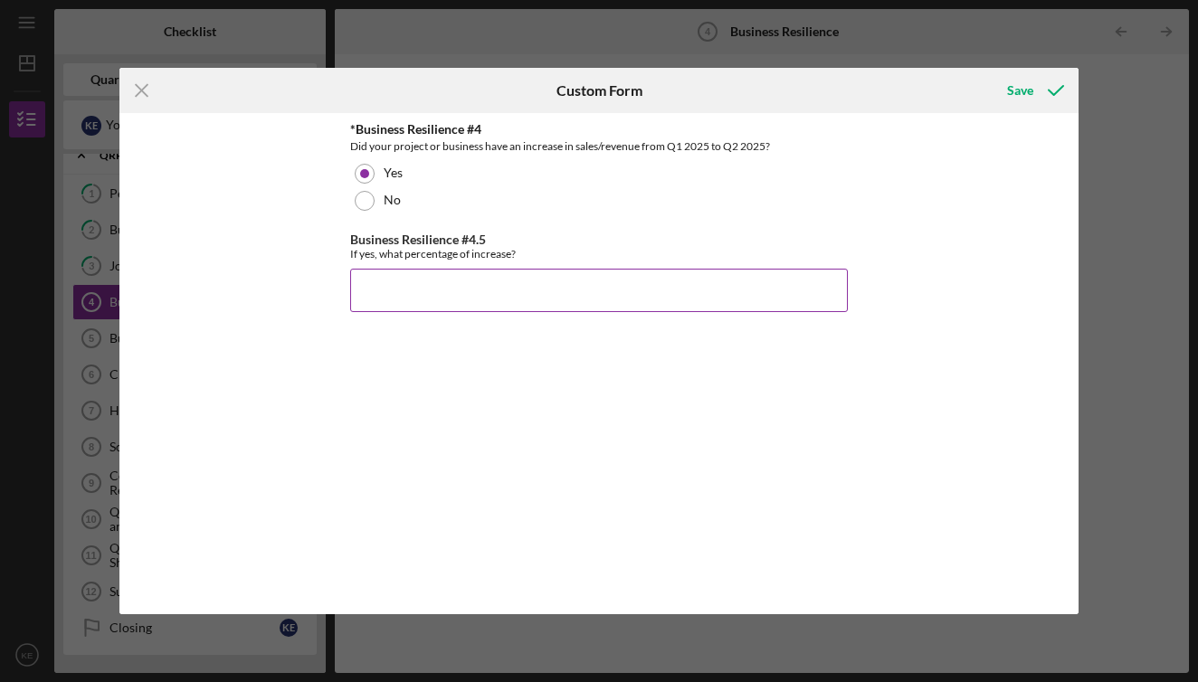
click at [394, 282] on input "Business Resilience #4.5" at bounding box center [599, 290] width 498 height 43
type input "5.00000%"
click at [1019, 88] on div "Save" at bounding box center [1020, 90] width 26 height 36
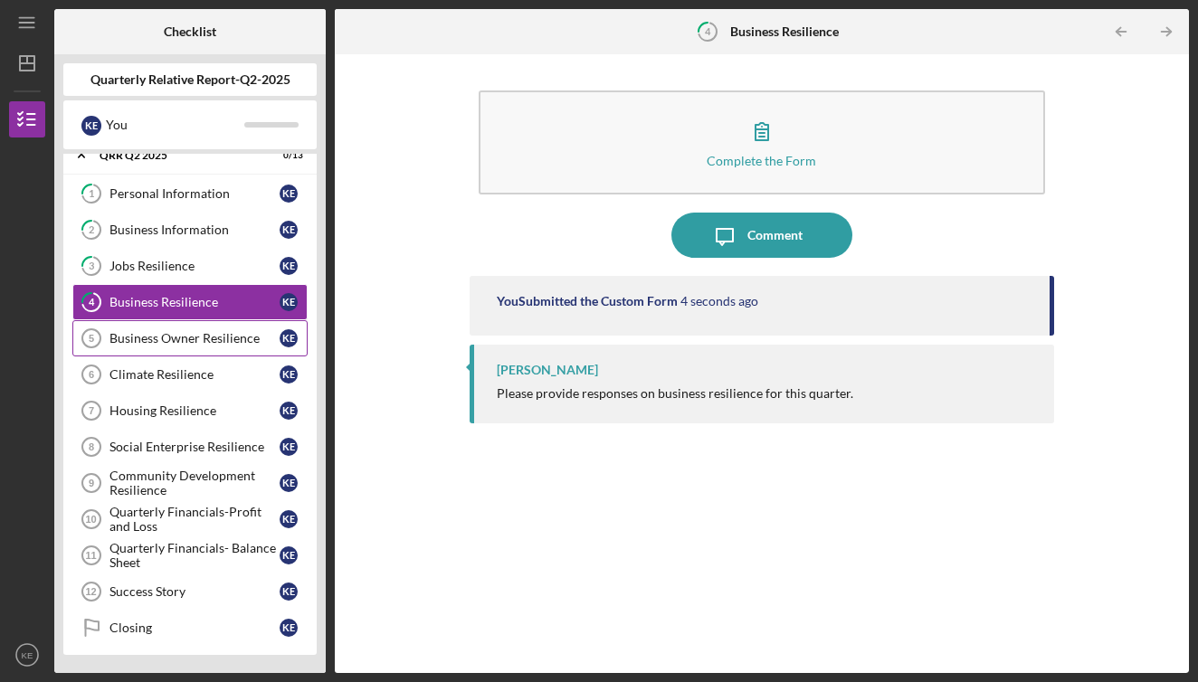
click at [195, 338] on div "Business Owner Resilience" at bounding box center [194, 338] width 170 height 14
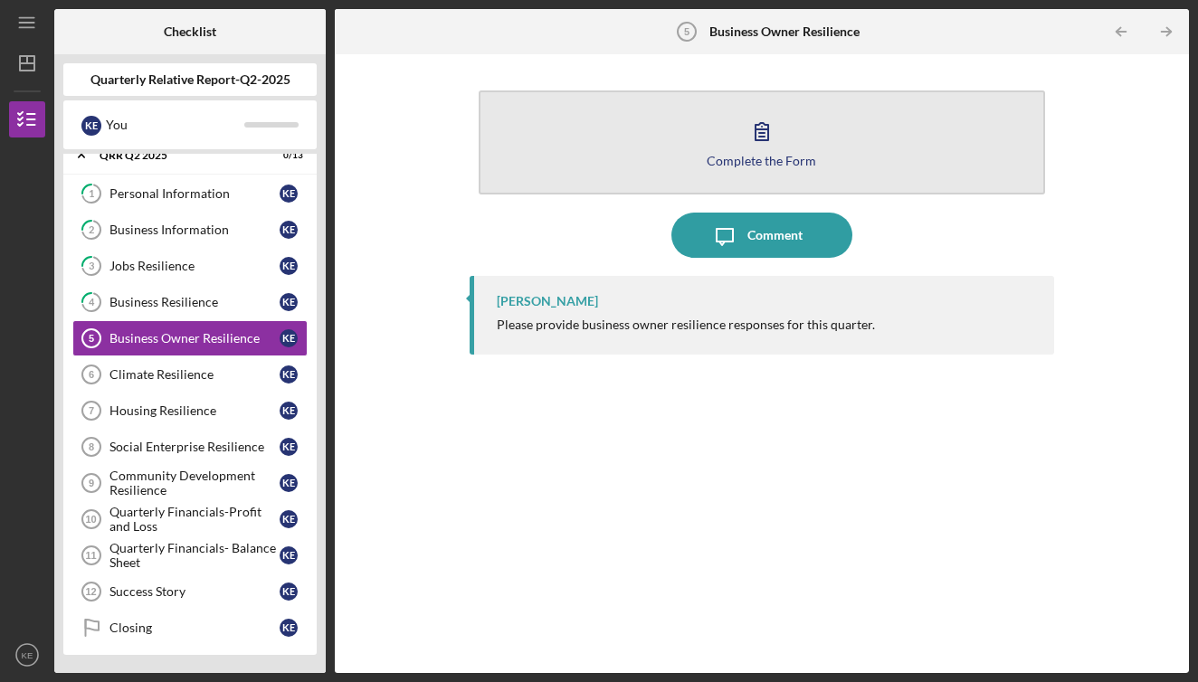
click at [762, 147] on icon "button" at bounding box center [761, 131] width 45 height 45
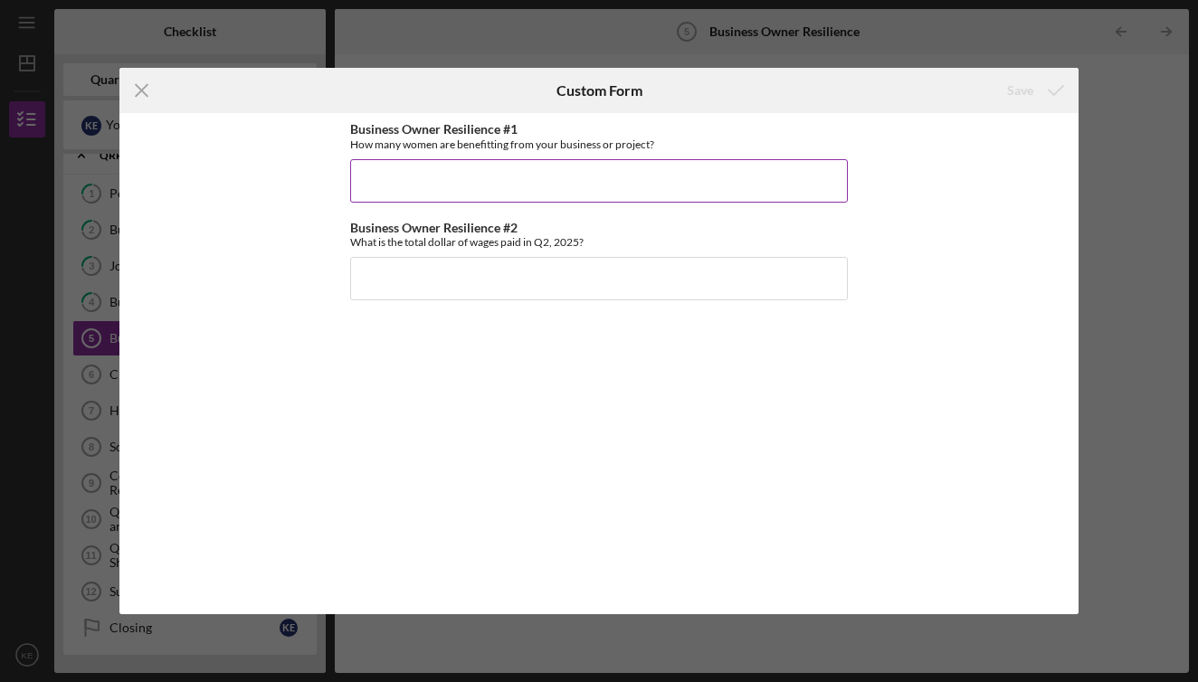
click at [409, 189] on input "Business Owner Resilience #1" at bounding box center [599, 180] width 498 height 43
type input "5"
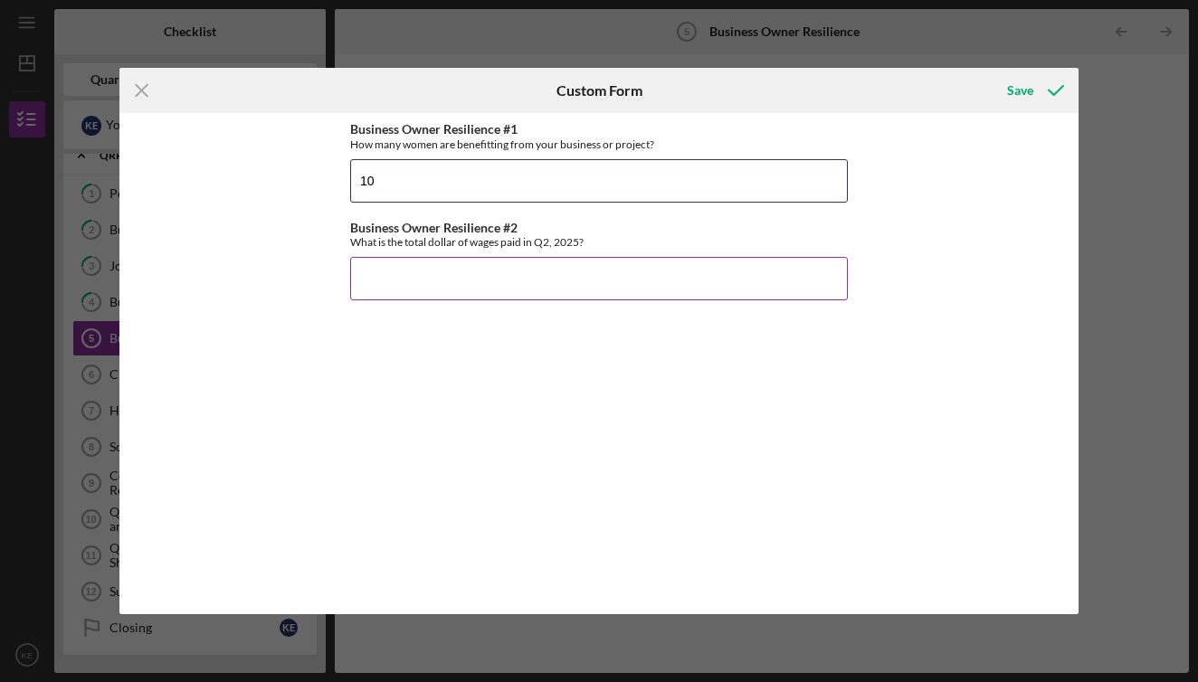
type input "10"
click at [390, 286] on input "Business Owner Resilience #2" at bounding box center [599, 278] width 498 height 43
type input "$20,000"
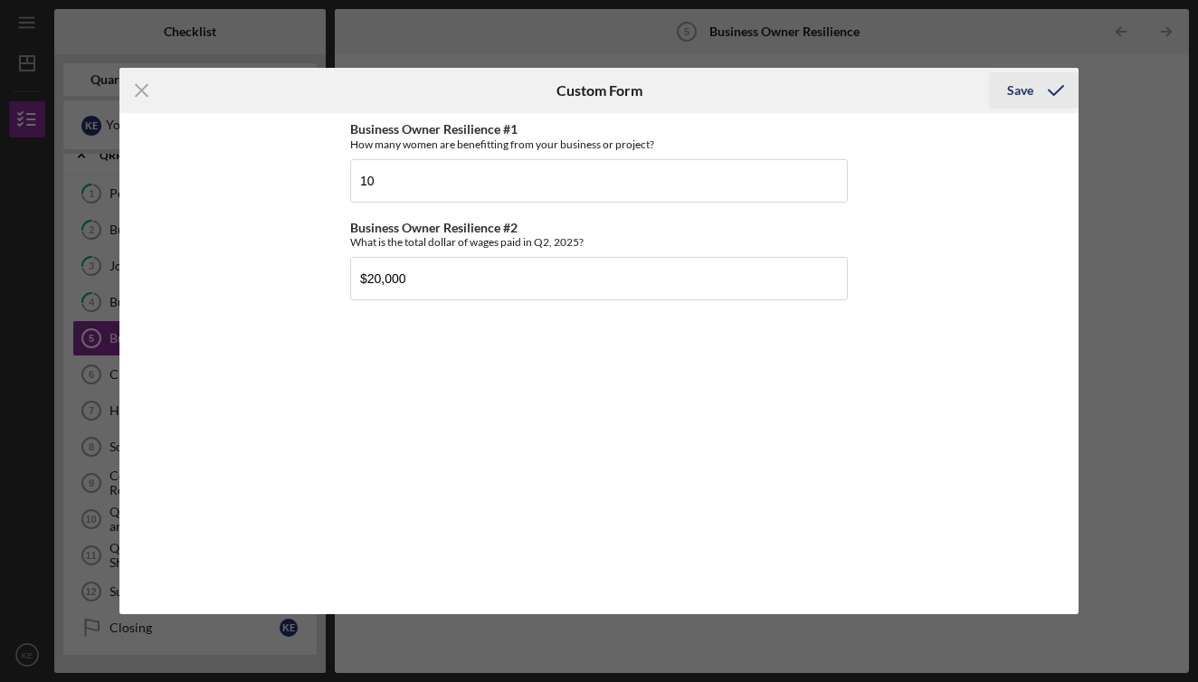
click at [1014, 88] on div "Save" at bounding box center [1020, 90] width 26 height 36
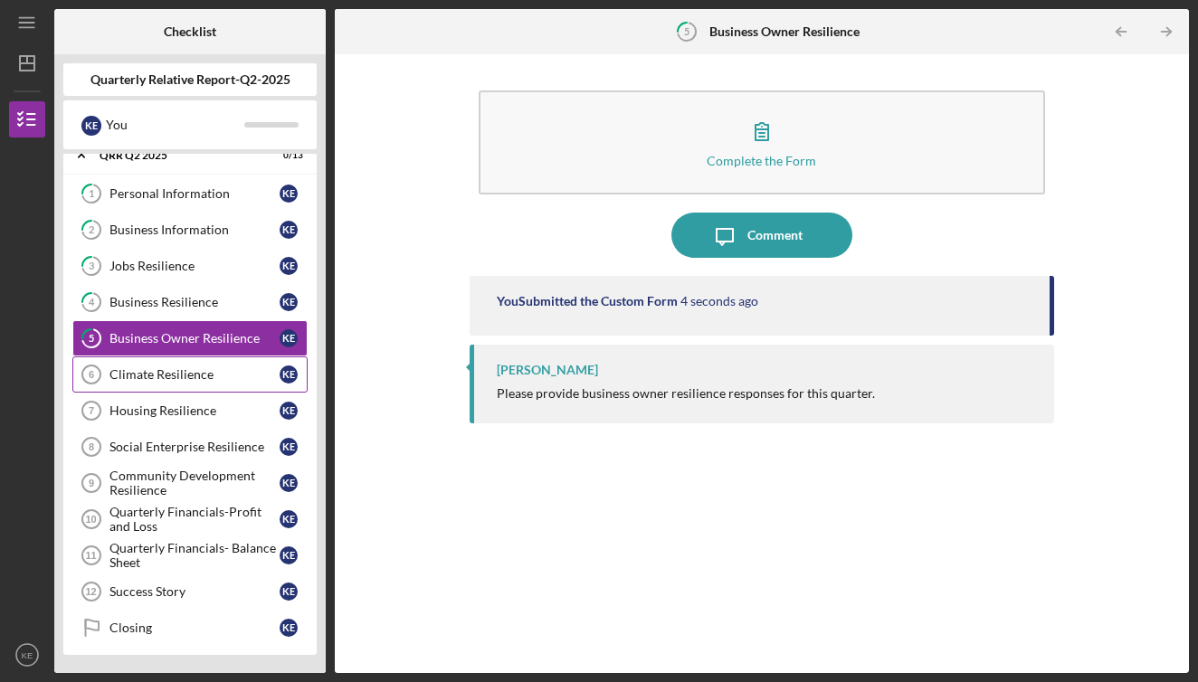
click at [166, 366] on link "Climate Resilience 6 Climate Resilience K E" at bounding box center [189, 374] width 235 height 36
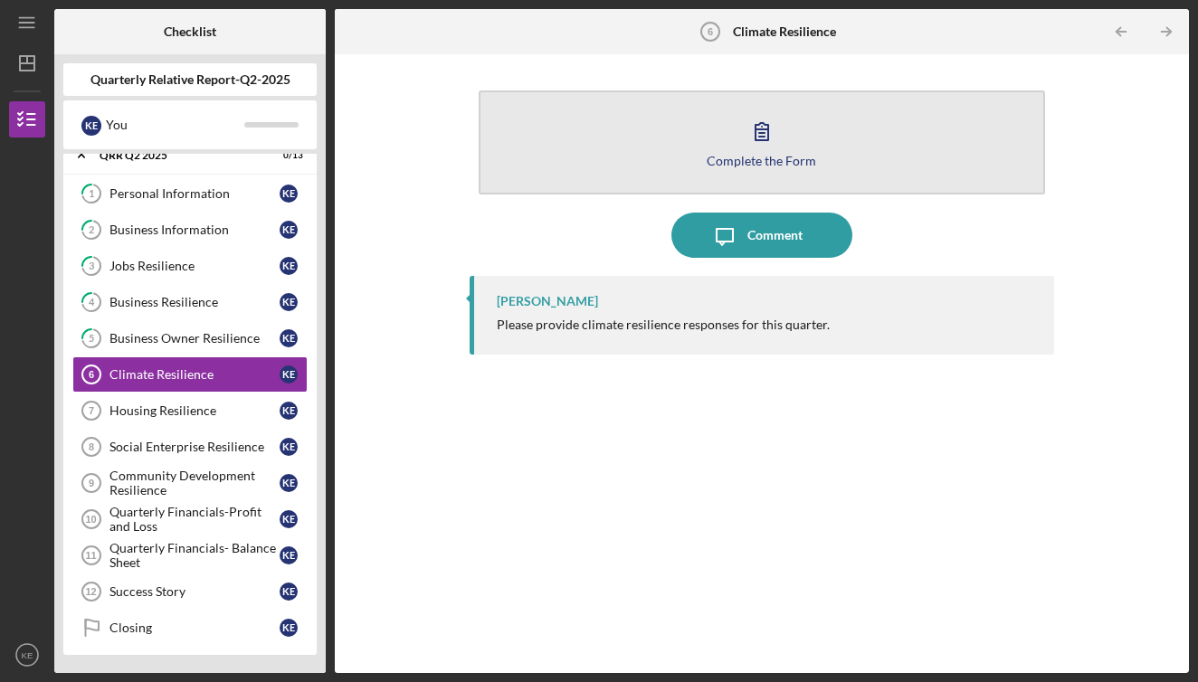
click at [760, 137] on icon "button" at bounding box center [761, 131] width 13 height 17
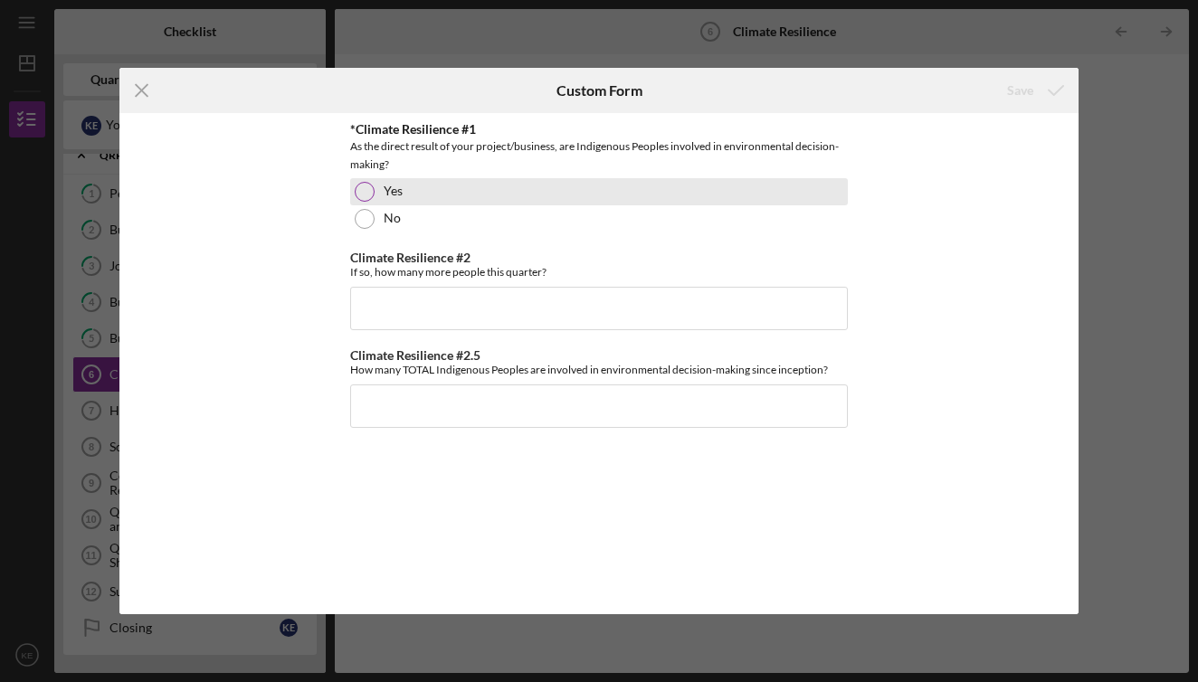
click at [369, 188] on div at bounding box center [365, 192] width 20 height 20
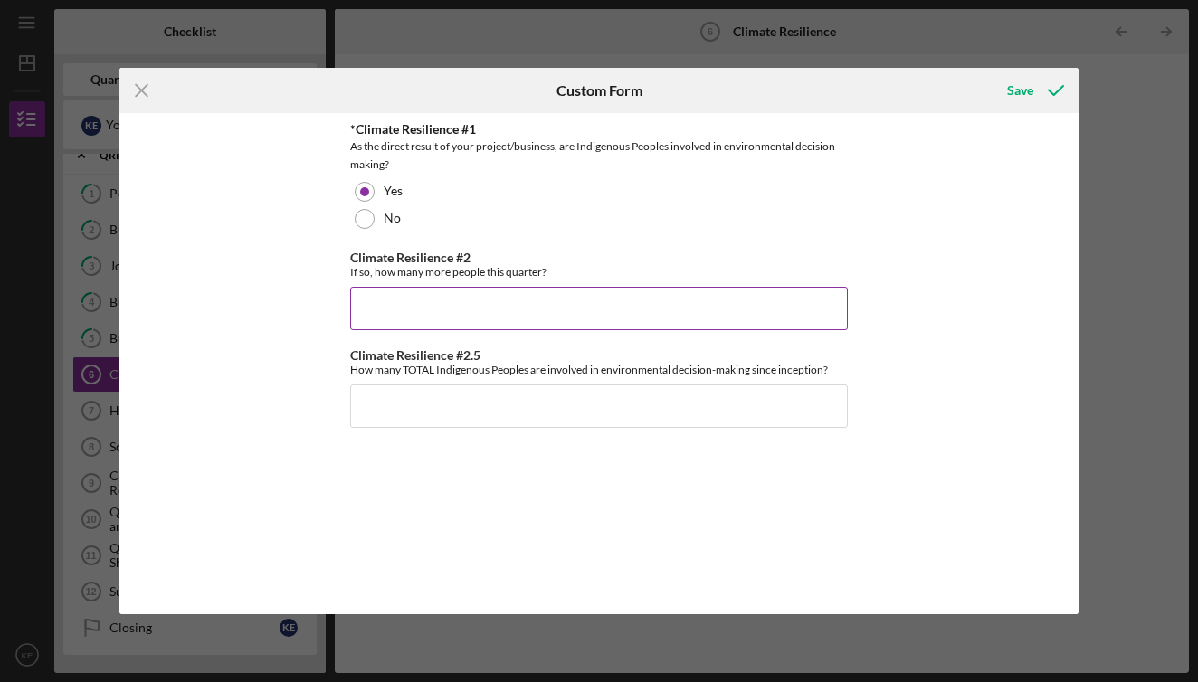
click at [385, 300] on input "Climate Resilience #2" at bounding box center [599, 308] width 498 height 43
type input "10"
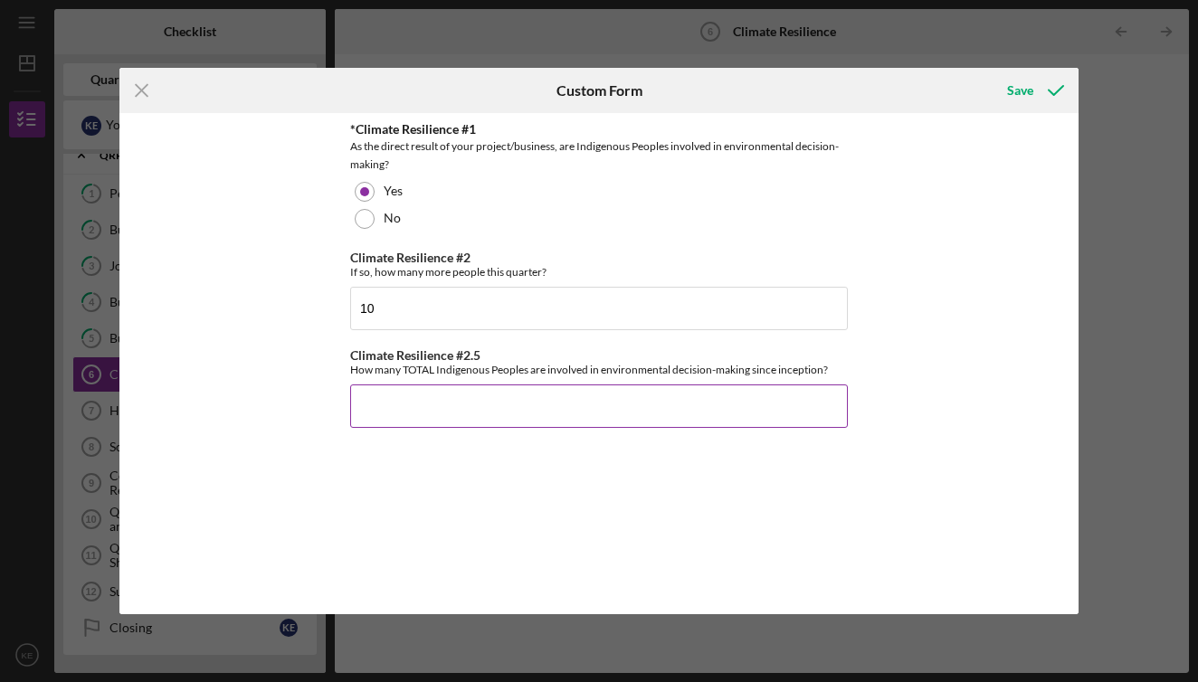
click at [381, 412] on input "Climate Resilience #2.5" at bounding box center [599, 406] width 498 height 43
type input "10"
click at [1021, 87] on div "Save" at bounding box center [1020, 90] width 26 height 36
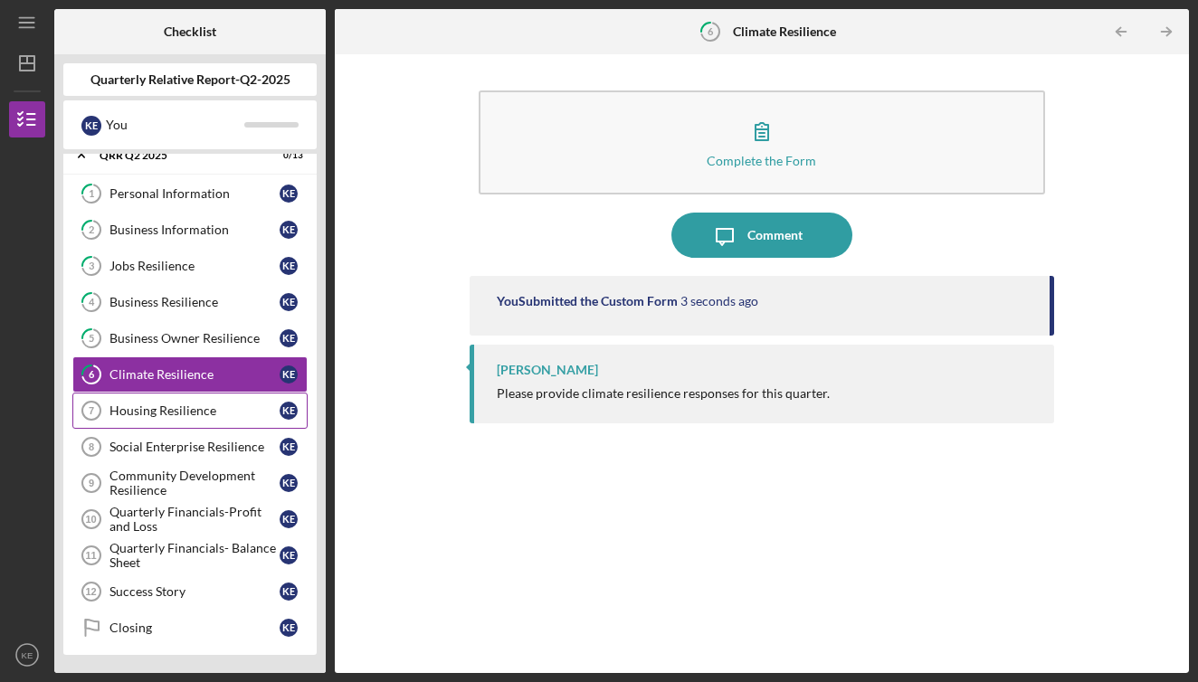
click at [139, 405] on div "Housing Resilience" at bounding box center [194, 411] width 170 height 14
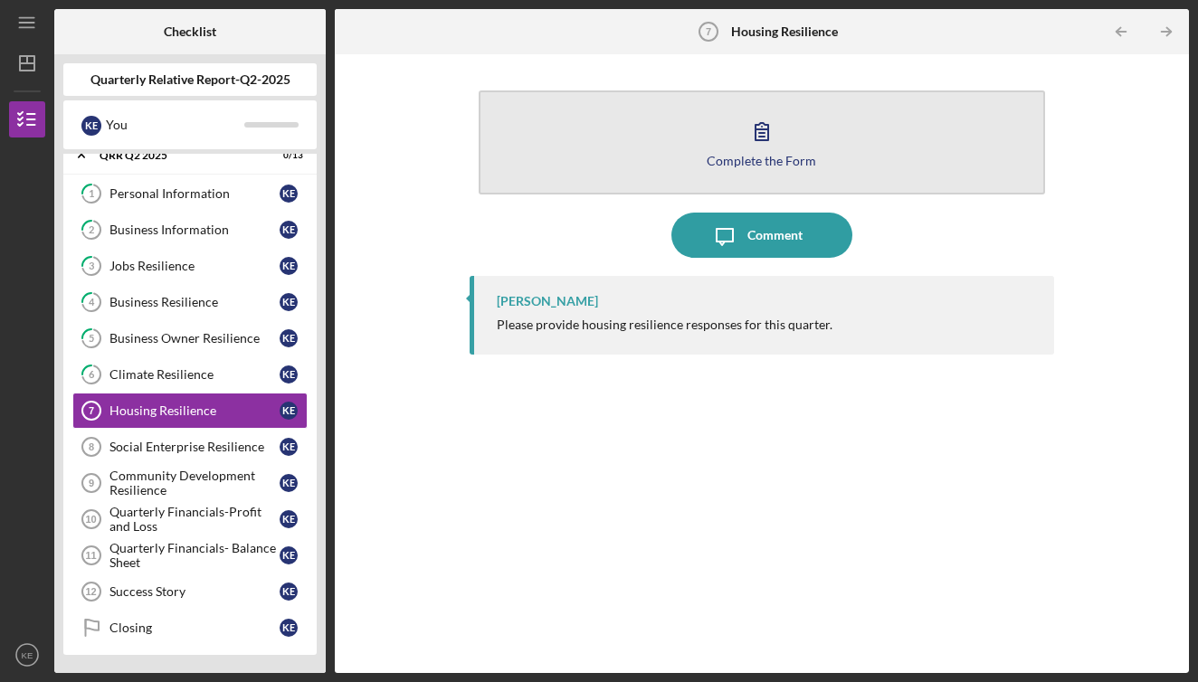
click at [760, 134] on icon "button" at bounding box center [761, 131] width 13 height 17
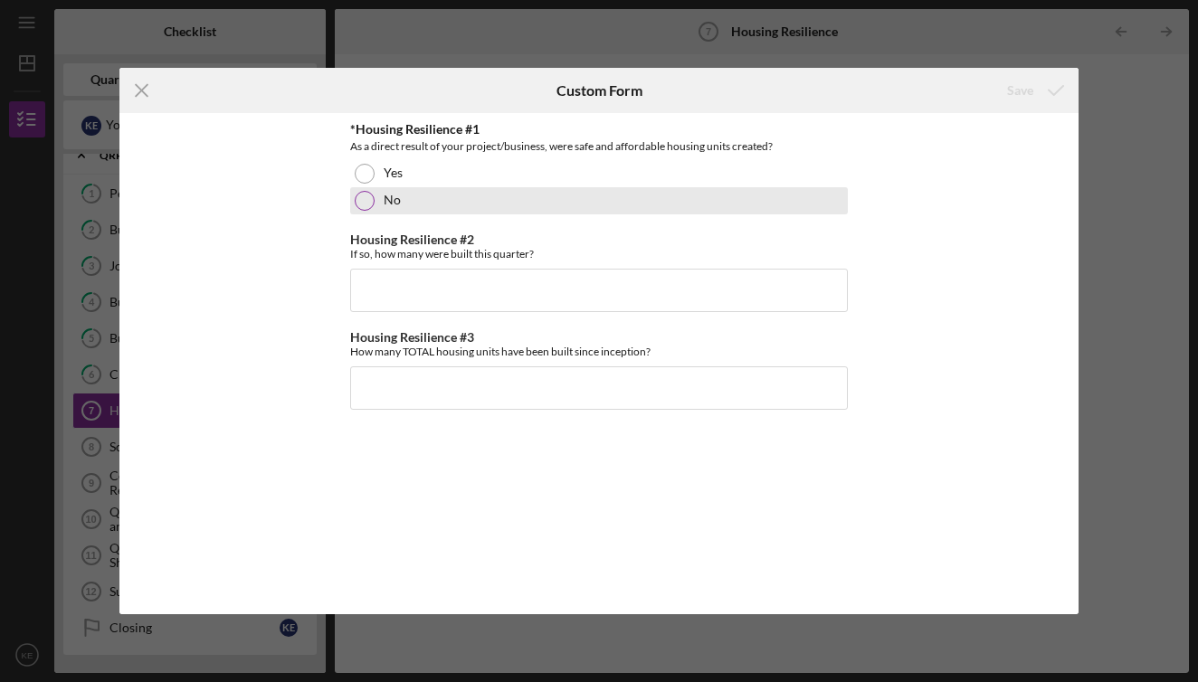
click at [369, 199] on div at bounding box center [365, 201] width 20 height 20
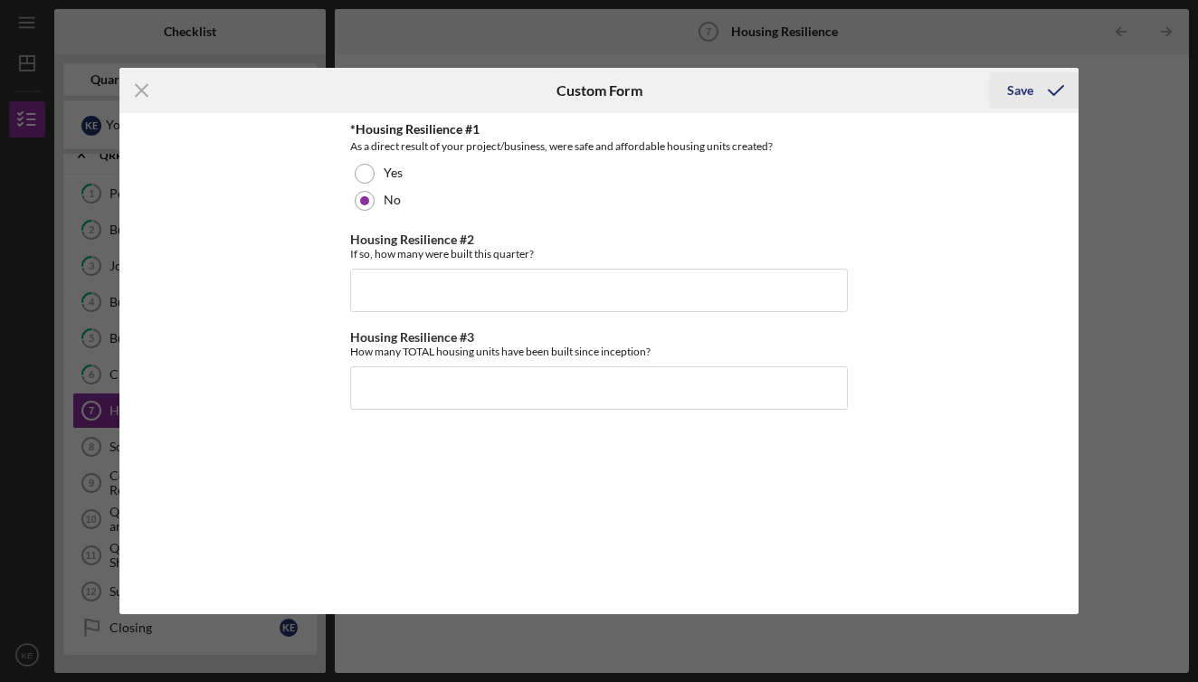
click at [1013, 86] on div "Save" at bounding box center [1020, 90] width 26 height 36
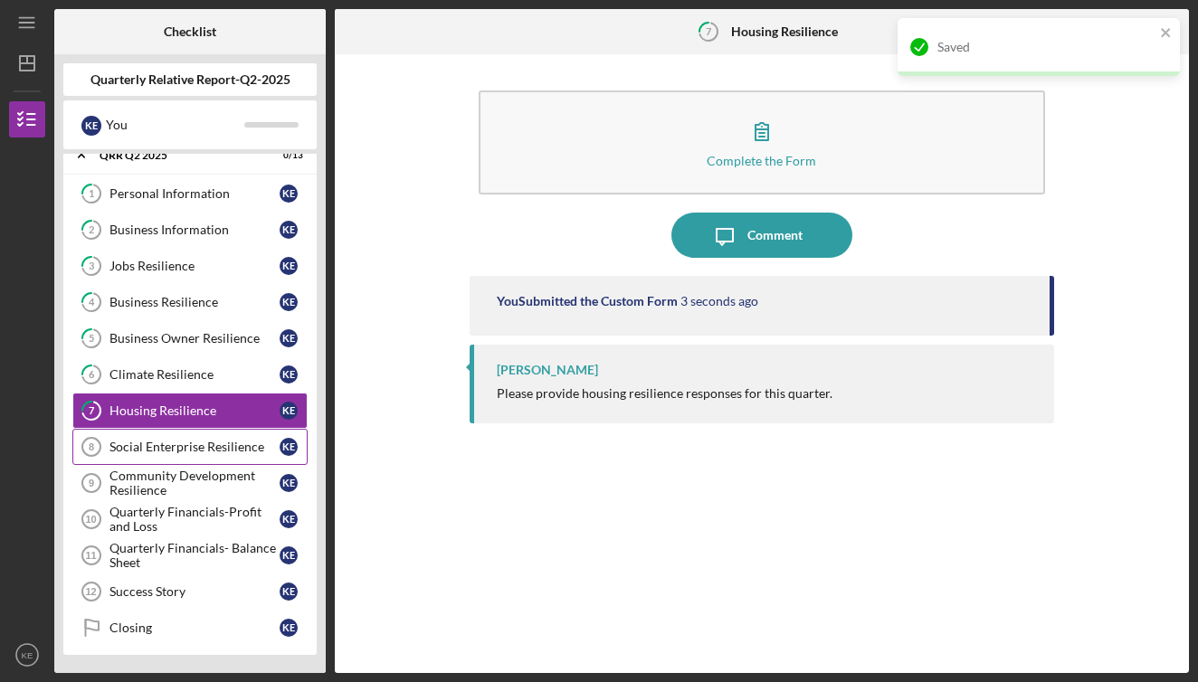
click at [174, 449] on div "Social Enterprise Resilience" at bounding box center [194, 447] width 170 height 14
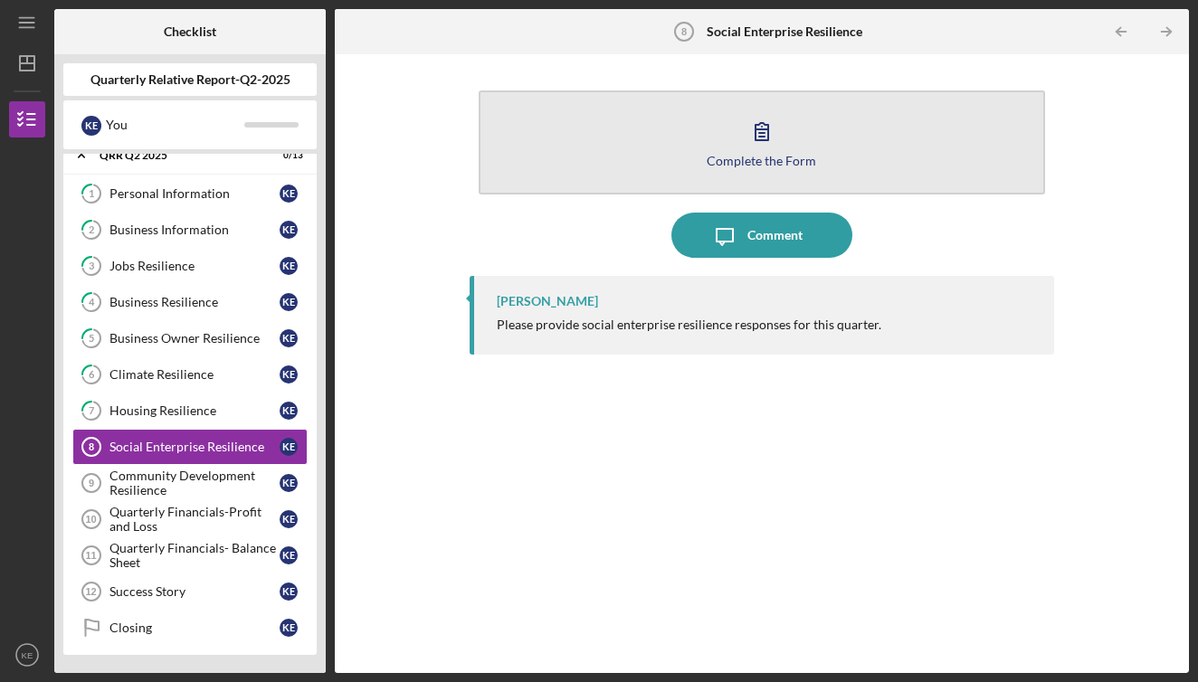
click at [757, 144] on icon "button" at bounding box center [761, 131] width 45 height 45
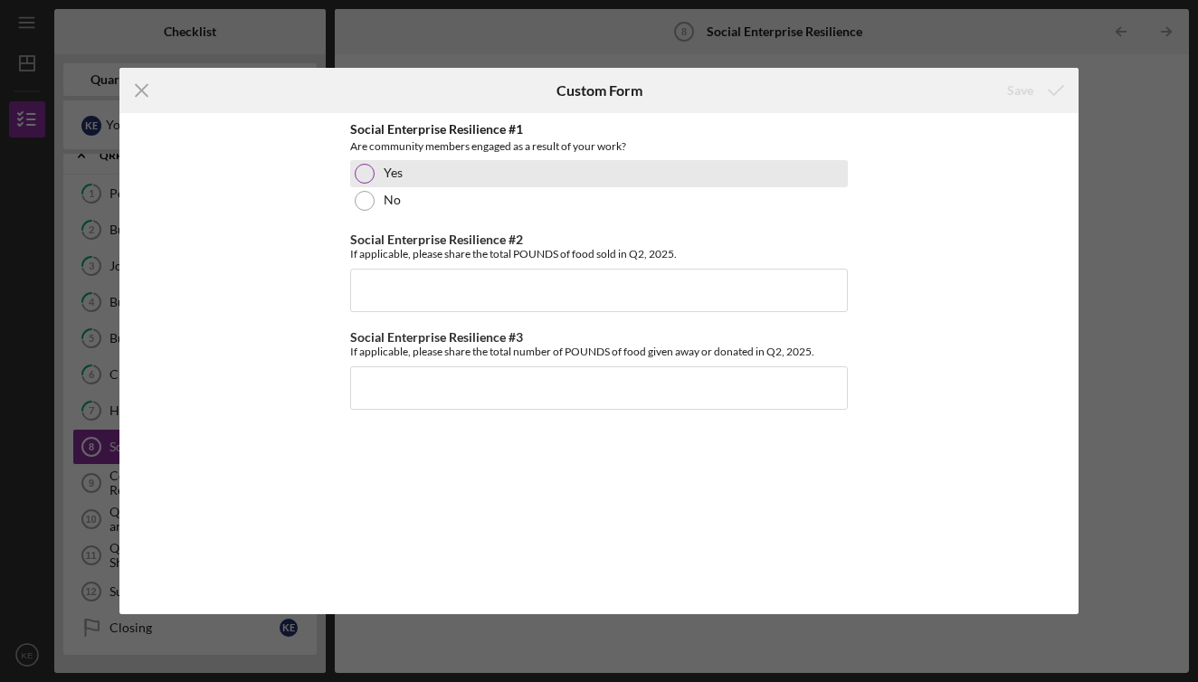
click at [366, 170] on div at bounding box center [365, 174] width 20 height 20
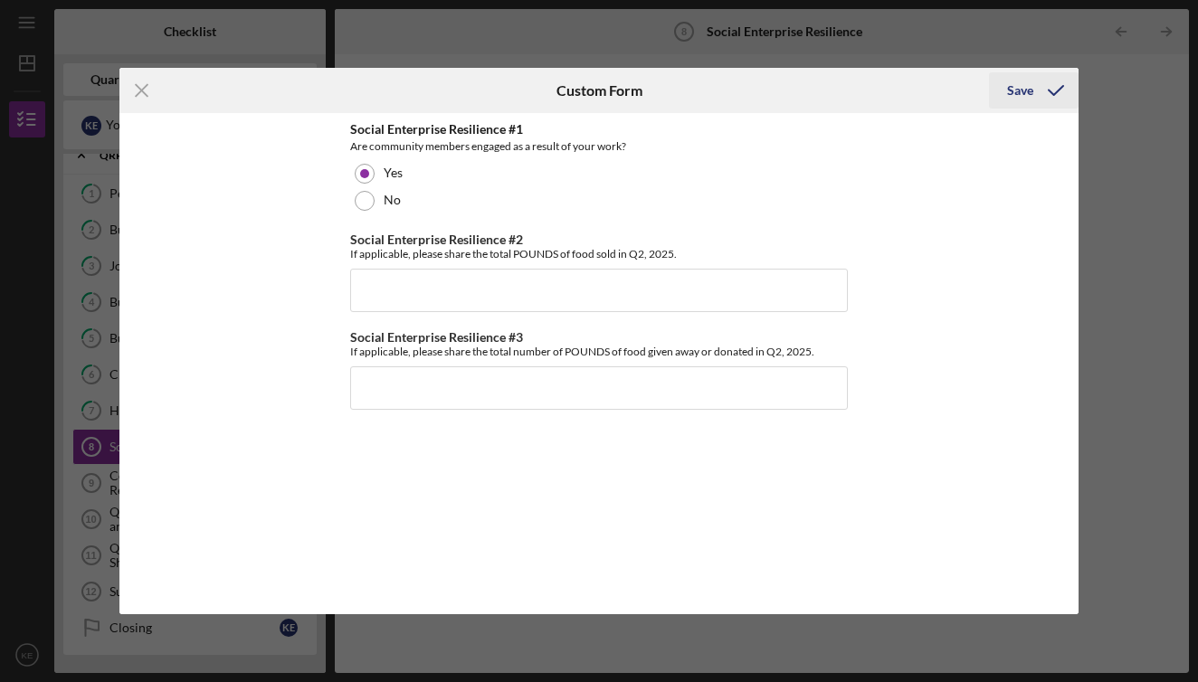
click at [1012, 86] on div "Save" at bounding box center [1020, 90] width 26 height 36
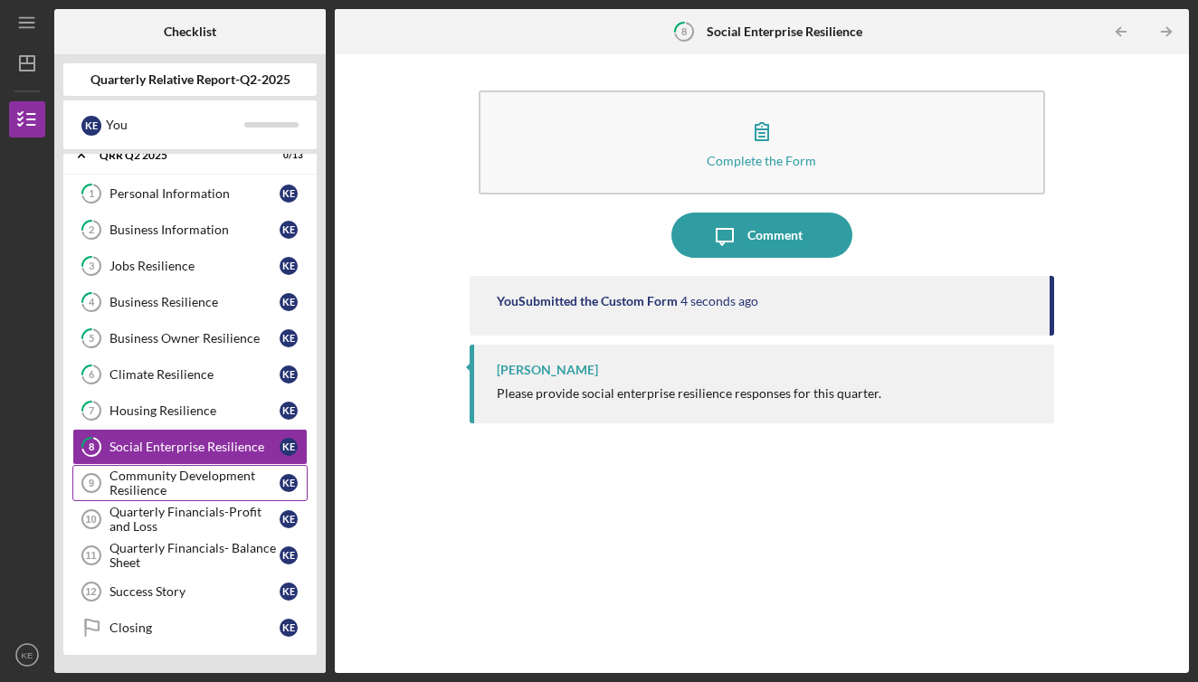
click at [144, 482] on div "Community Development Resilience" at bounding box center [194, 483] width 170 height 29
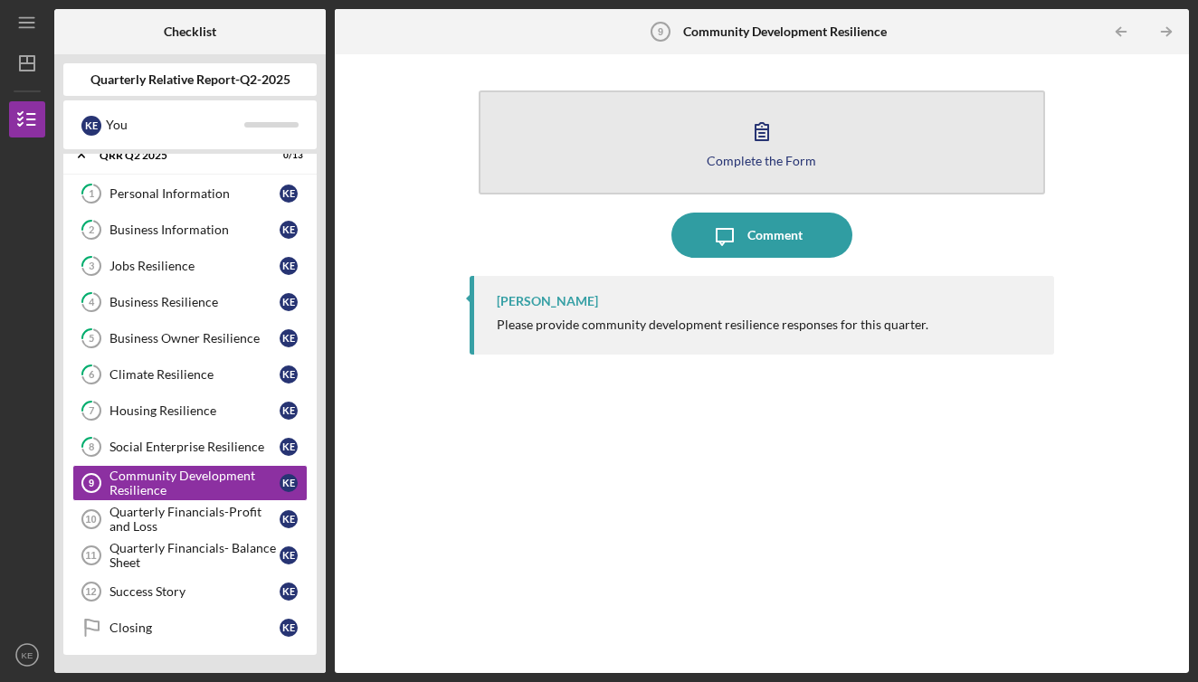
click at [761, 130] on icon "button" at bounding box center [761, 131] width 13 height 17
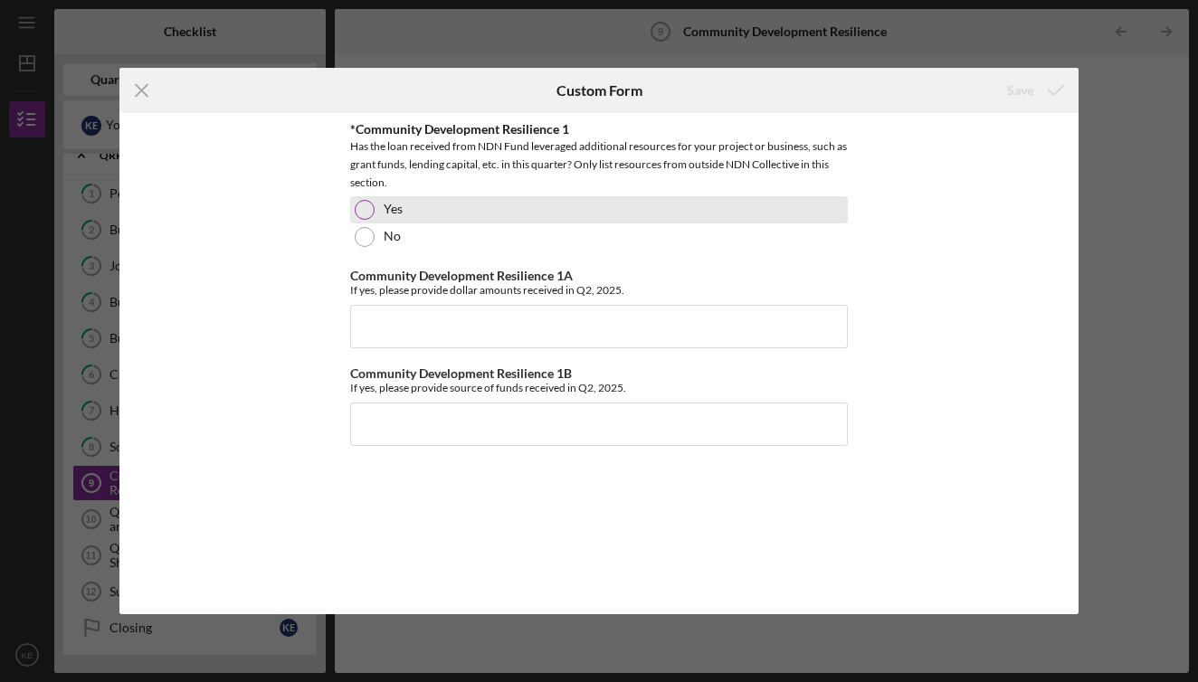
click at [366, 206] on div at bounding box center [365, 210] width 20 height 20
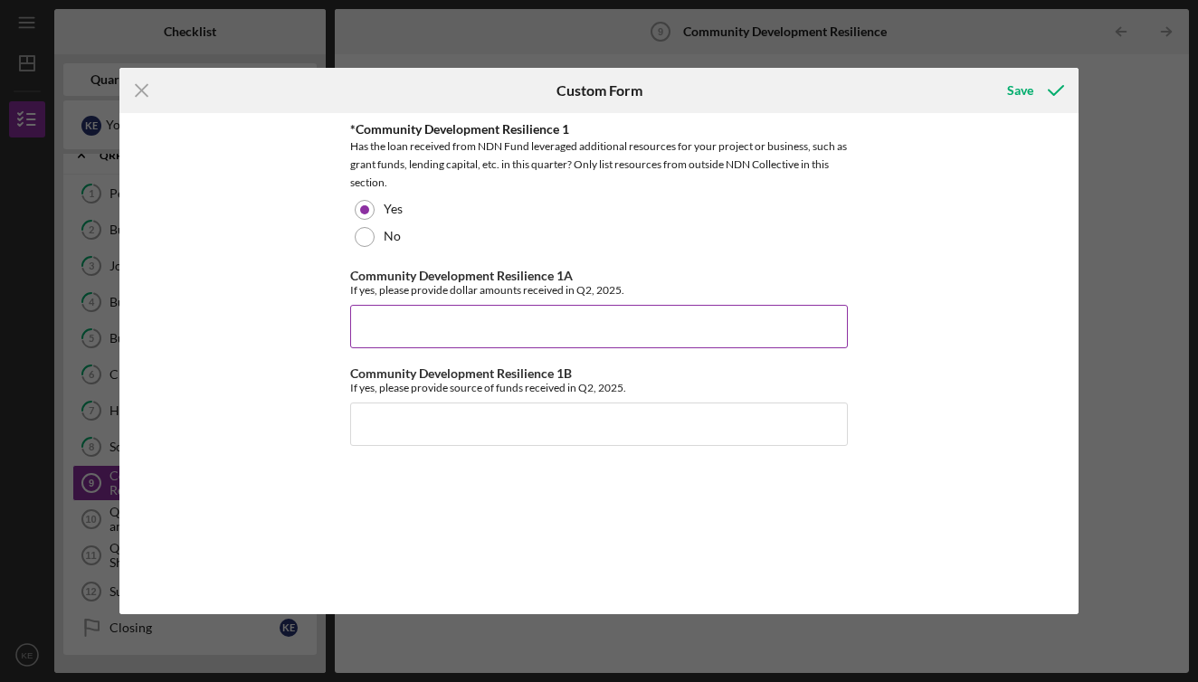
click at [366, 312] on input "Community Development Resilience 1A" at bounding box center [599, 326] width 498 height 43
type input "$650,000"
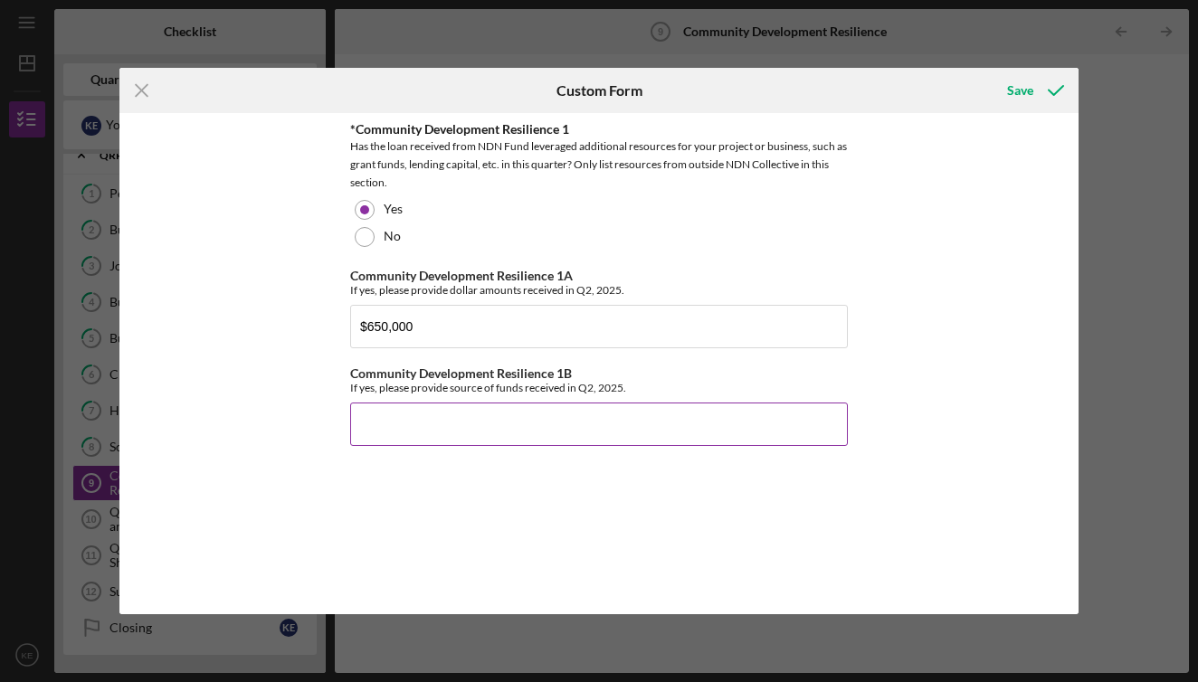
click at [369, 425] on input "Community Development Resilience 1B" at bounding box center [599, 424] width 498 height 43
type input "Kataly Foundation"
click at [1017, 89] on div "Save" at bounding box center [1020, 90] width 26 height 36
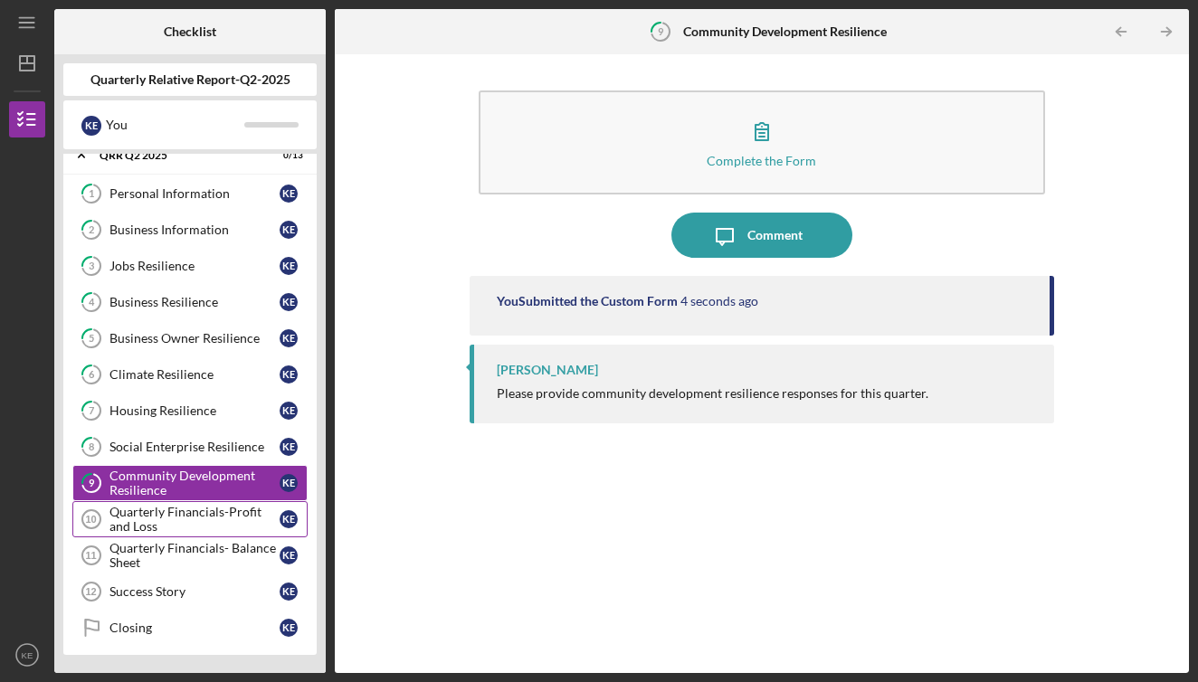
click at [140, 522] on div "Quarterly Financials-Profit and Loss" at bounding box center [194, 519] width 170 height 29
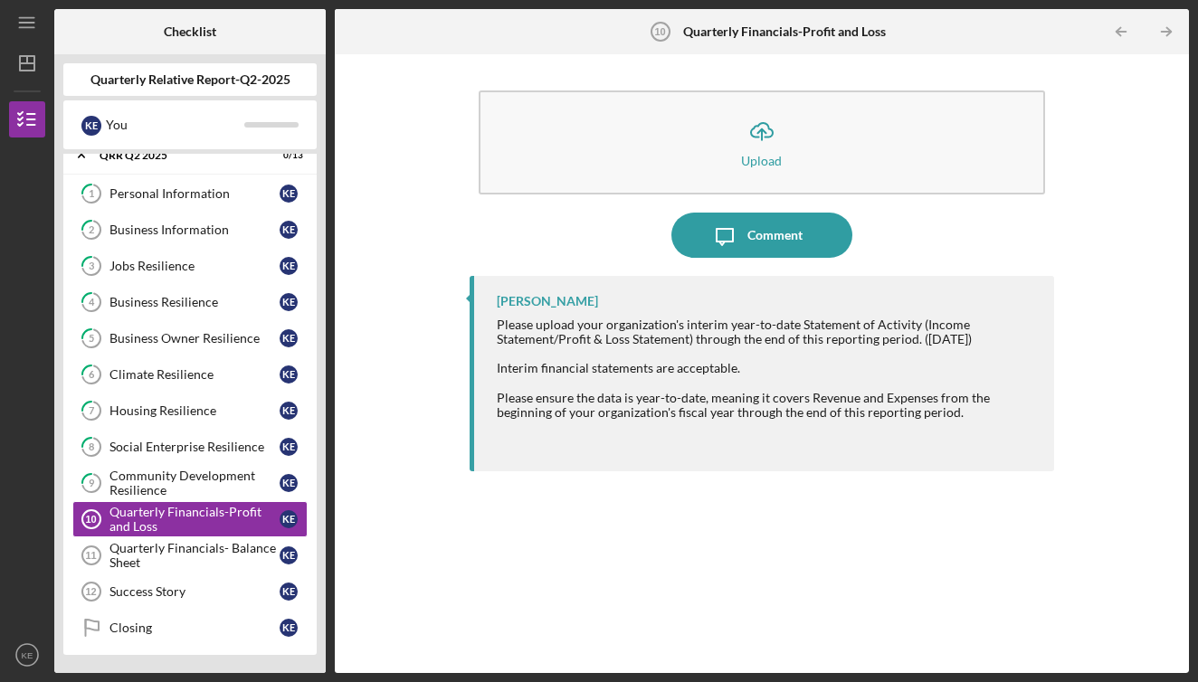
click at [499, 323] on div "Please upload your organization's interim year-to-date Statement of Activity (I…" at bounding box center [767, 332] width 540 height 29
click at [142, 548] on div "Quarterly Financials- Balance Sheet" at bounding box center [194, 555] width 170 height 29
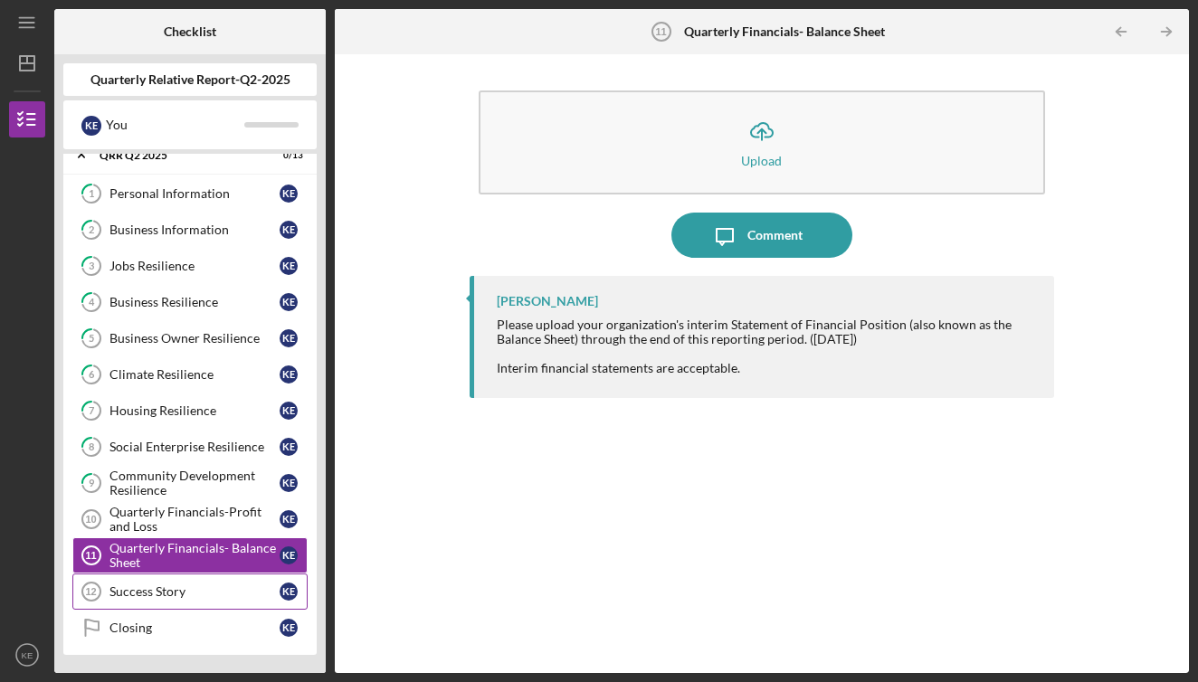
click at [149, 589] on div "Success Story" at bounding box center [194, 591] width 170 height 14
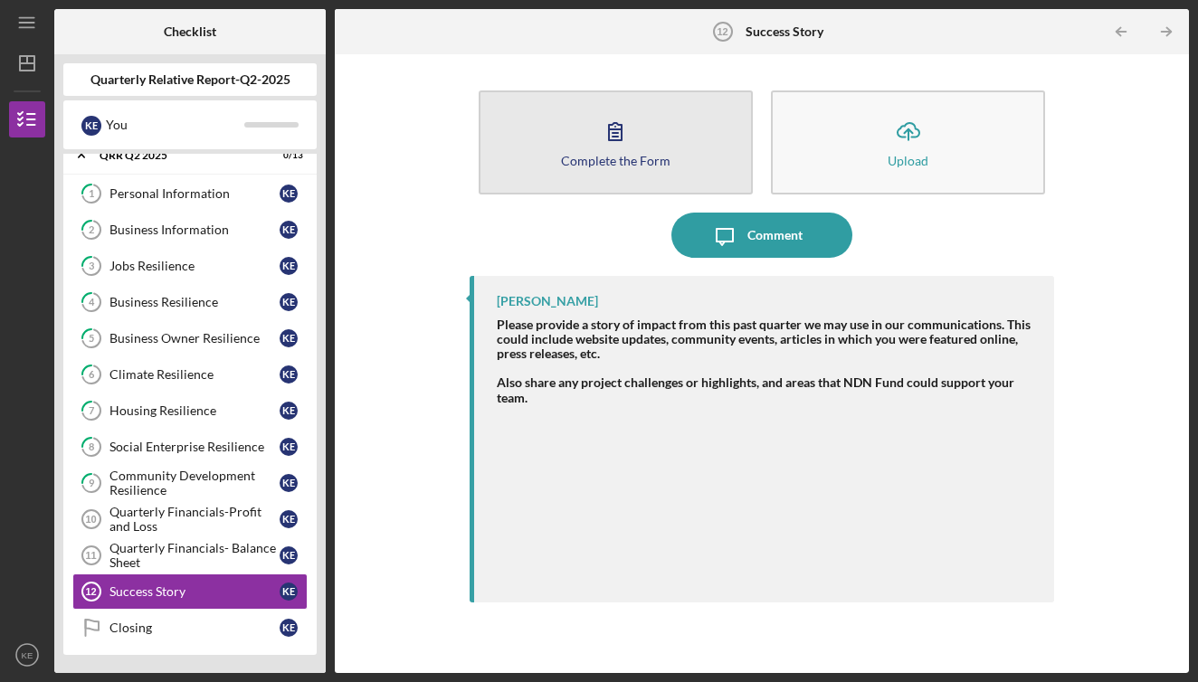
click at [615, 129] on icon "button" at bounding box center [615, 131] width 13 height 17
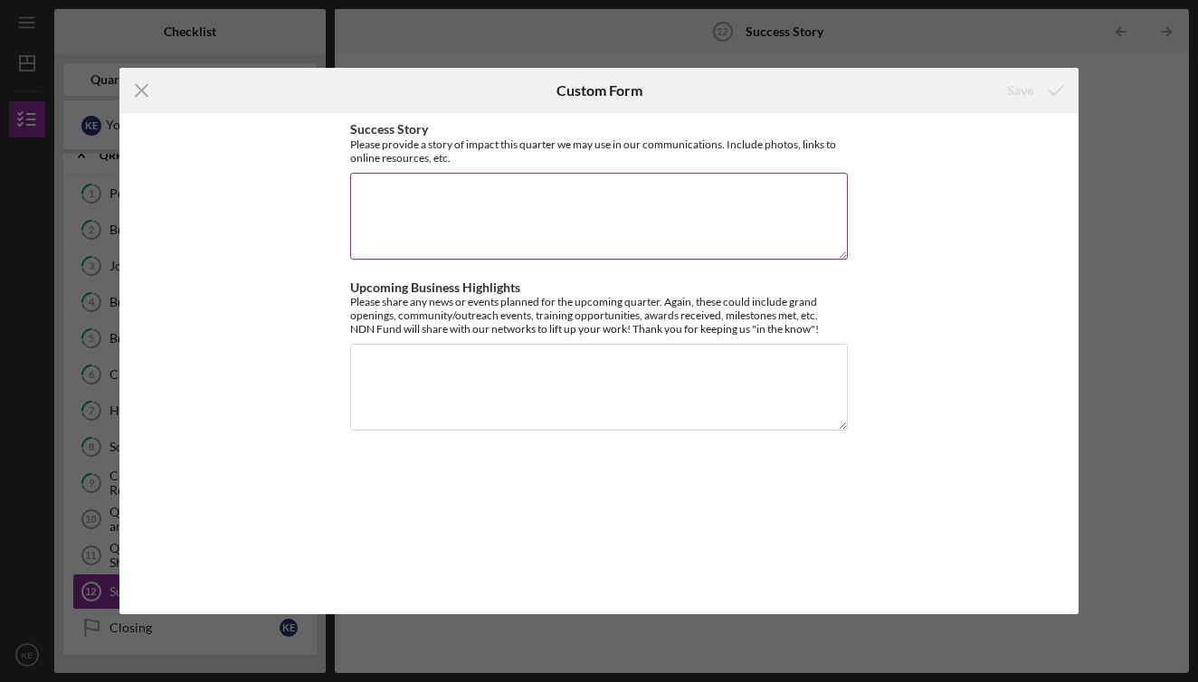
click at [394, 196] on textarea "Success Story" at bounding box center [599, 216] width 498 height 87
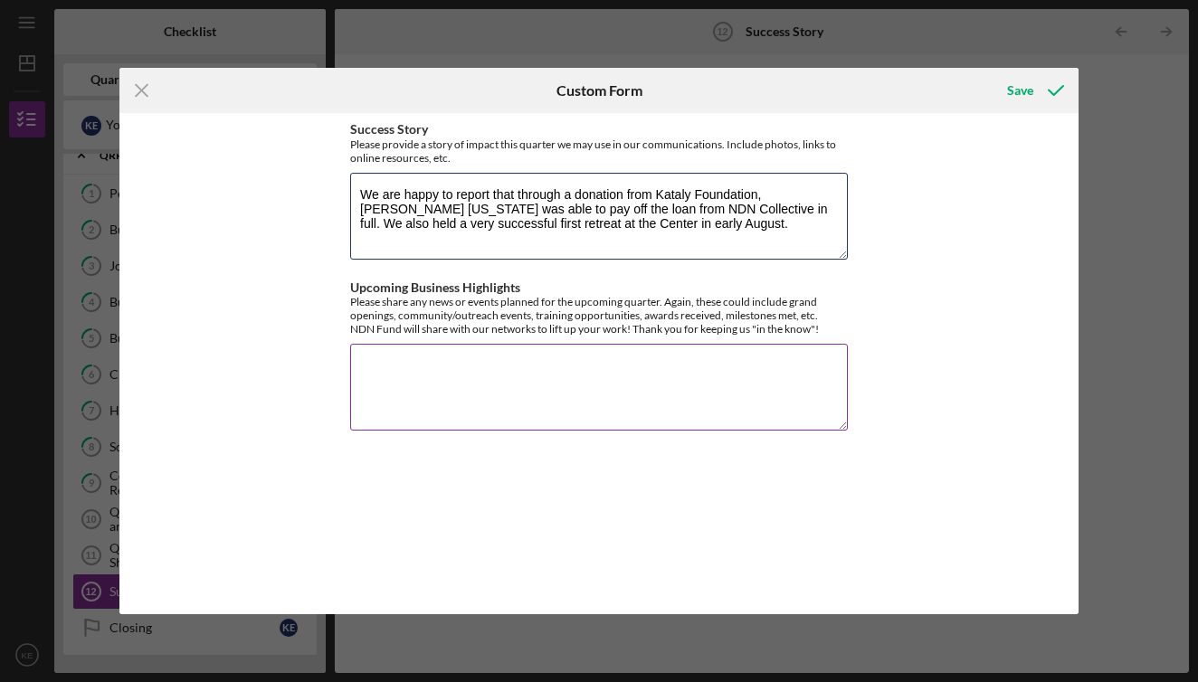
type textarea "We are happy to report that through a donation from Kataly Foundation, [PERSON_…"
click at [377, 362] on textarea "Upcoming Business Highlights" at bounding box center [599, 387] width 498 height 87
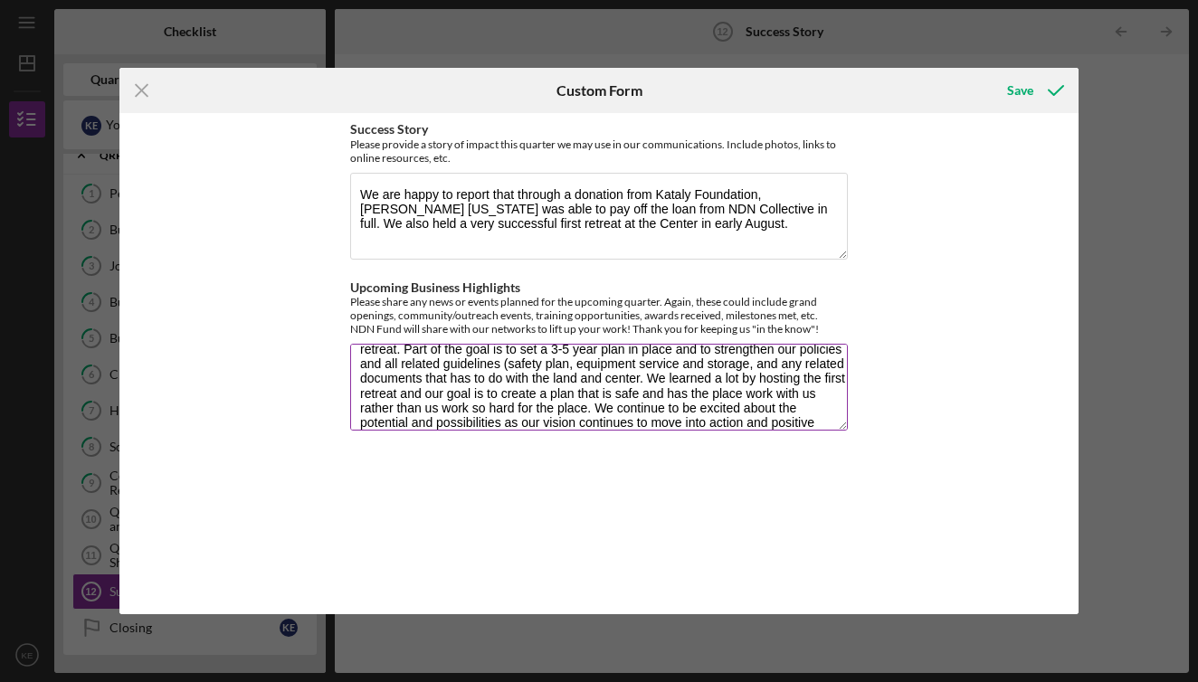
scroll to position [60, 0]
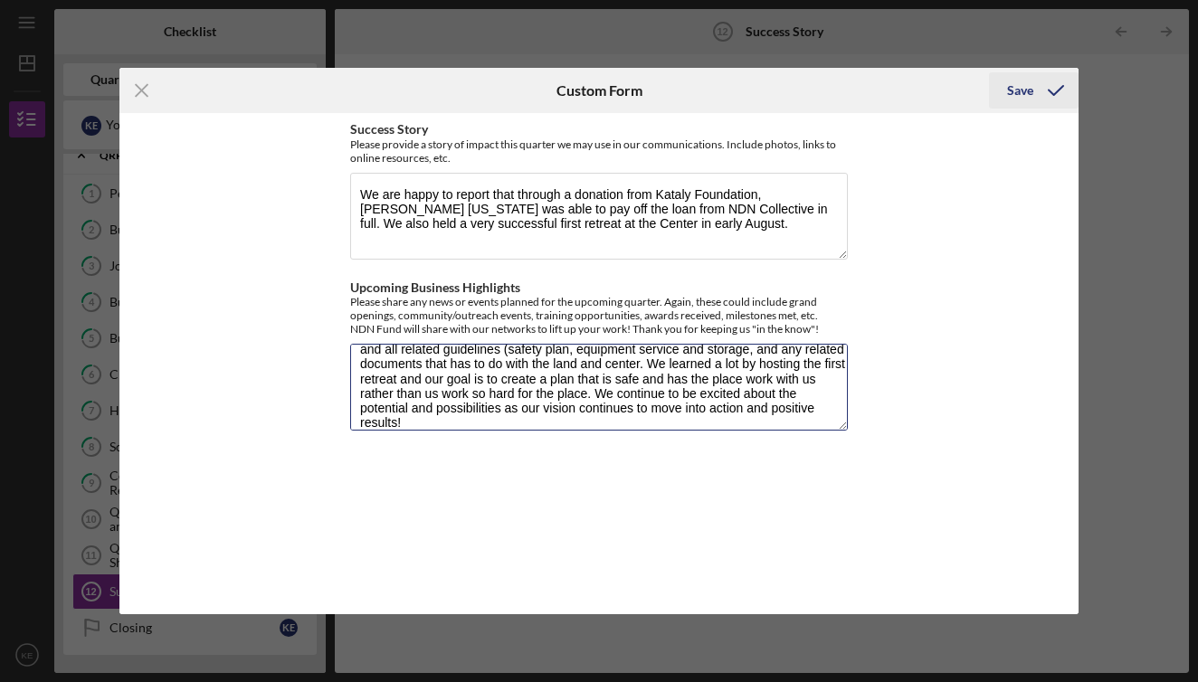
type textarea "Events planned for the upcoming quarter is to have a Strategic Planning Retreat…"
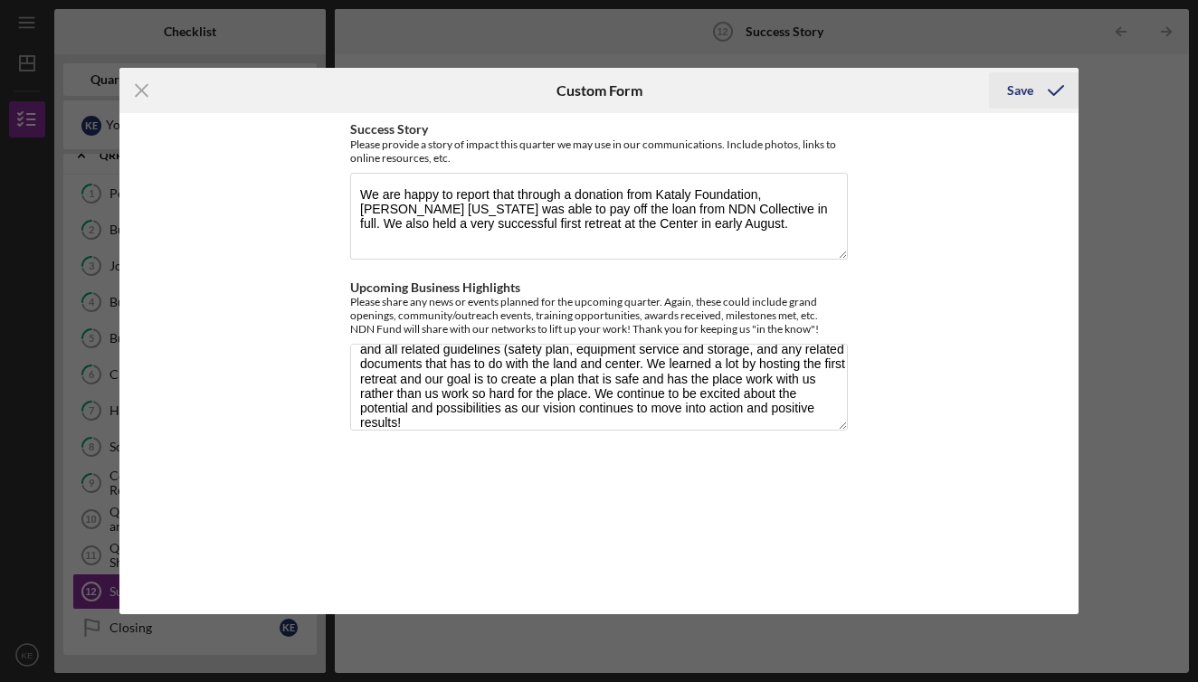
click at [1017, 87] on div "Save" at bounding box center [1020, 90] width 26 height 36
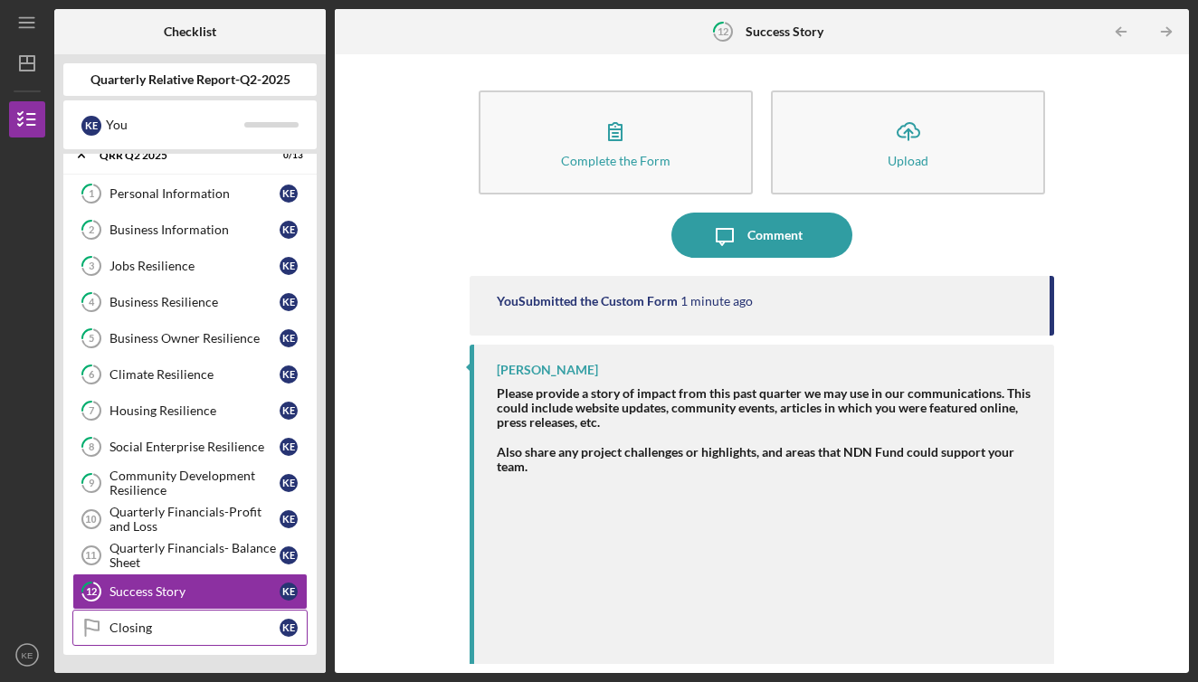
click at [121, 624] on div "Closing" at bounding box center [194, 628] width 170 height 14
